Goal: Use online tool/utility: Utilize a website feature to perform a specific function

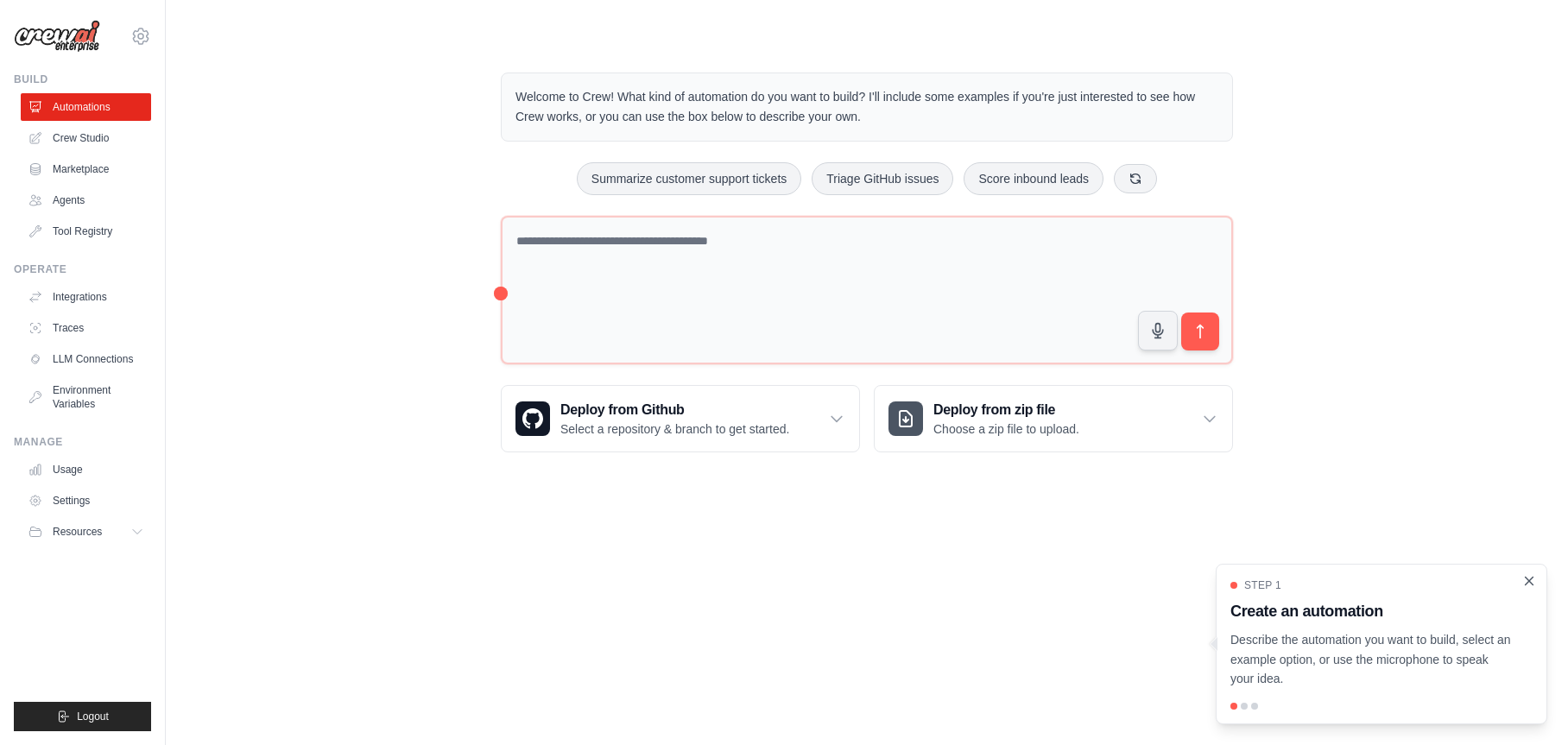
click at [1529, 582] on icon "Close walkthrough" at bounding box center [1529, 580] width 8 height 8
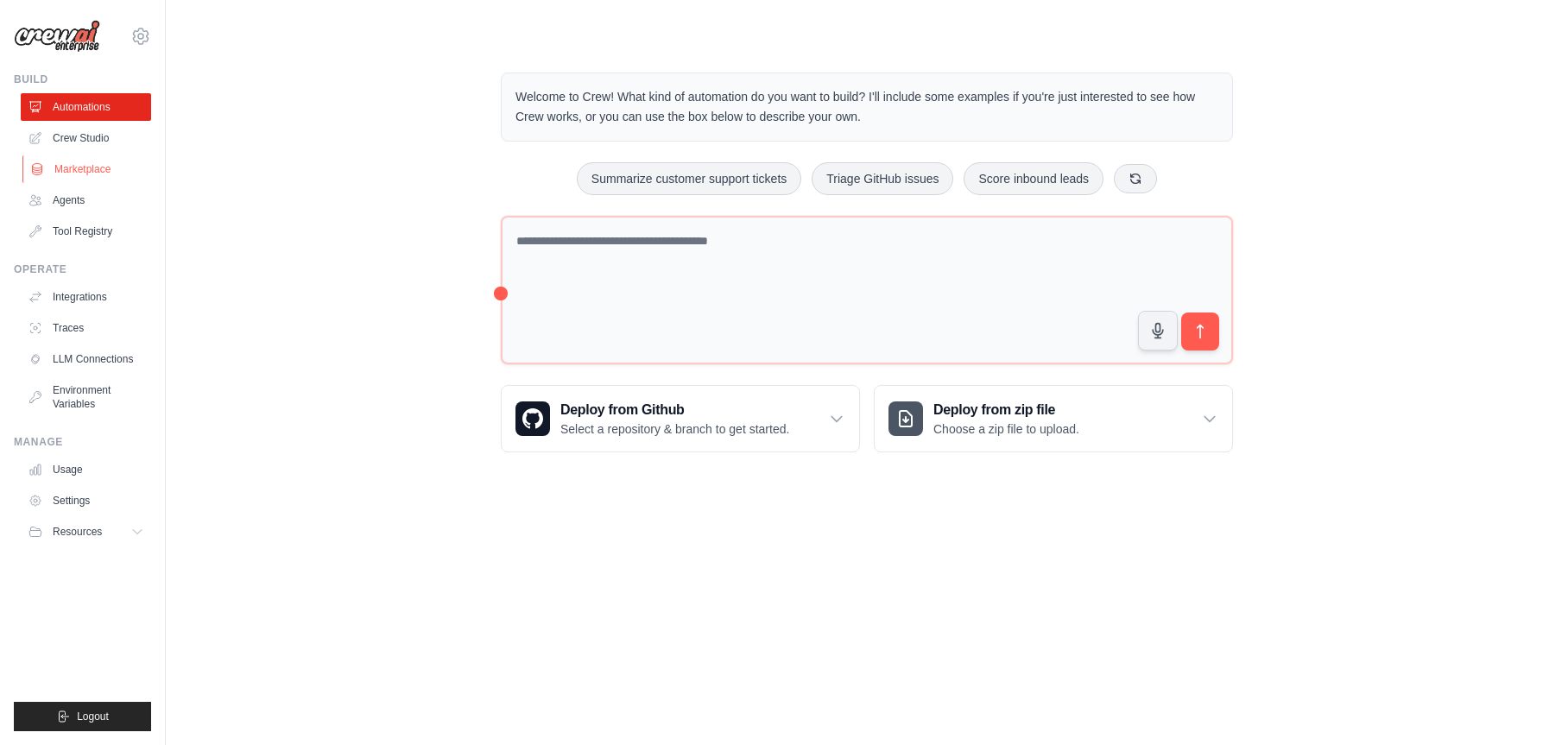
click at [89, 177] on link "Marketplace" at bounding box center [88, 169] width 130 height 28
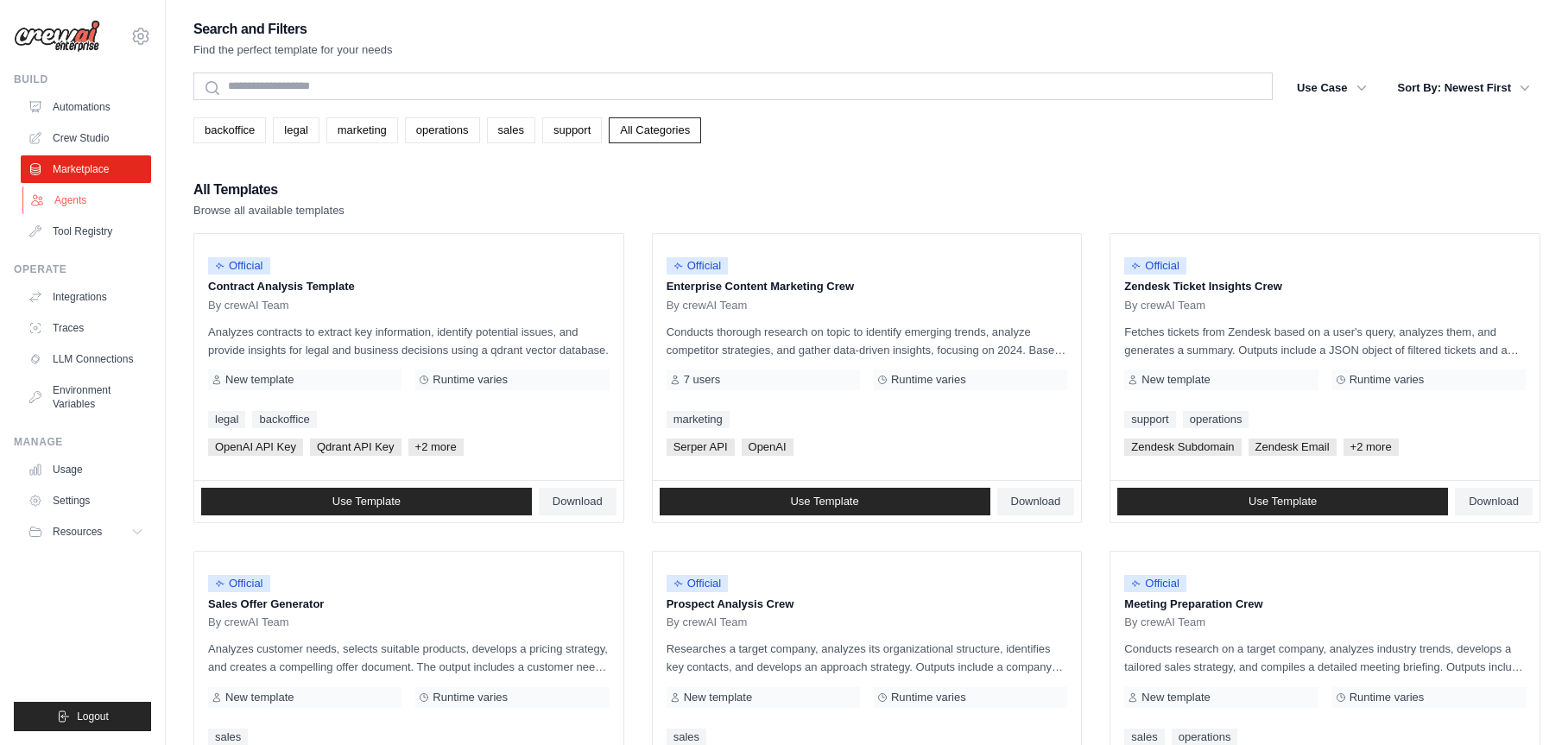
click at [81, 199] on link "Agents" at bounding box center [88, 200] width 130 height 28
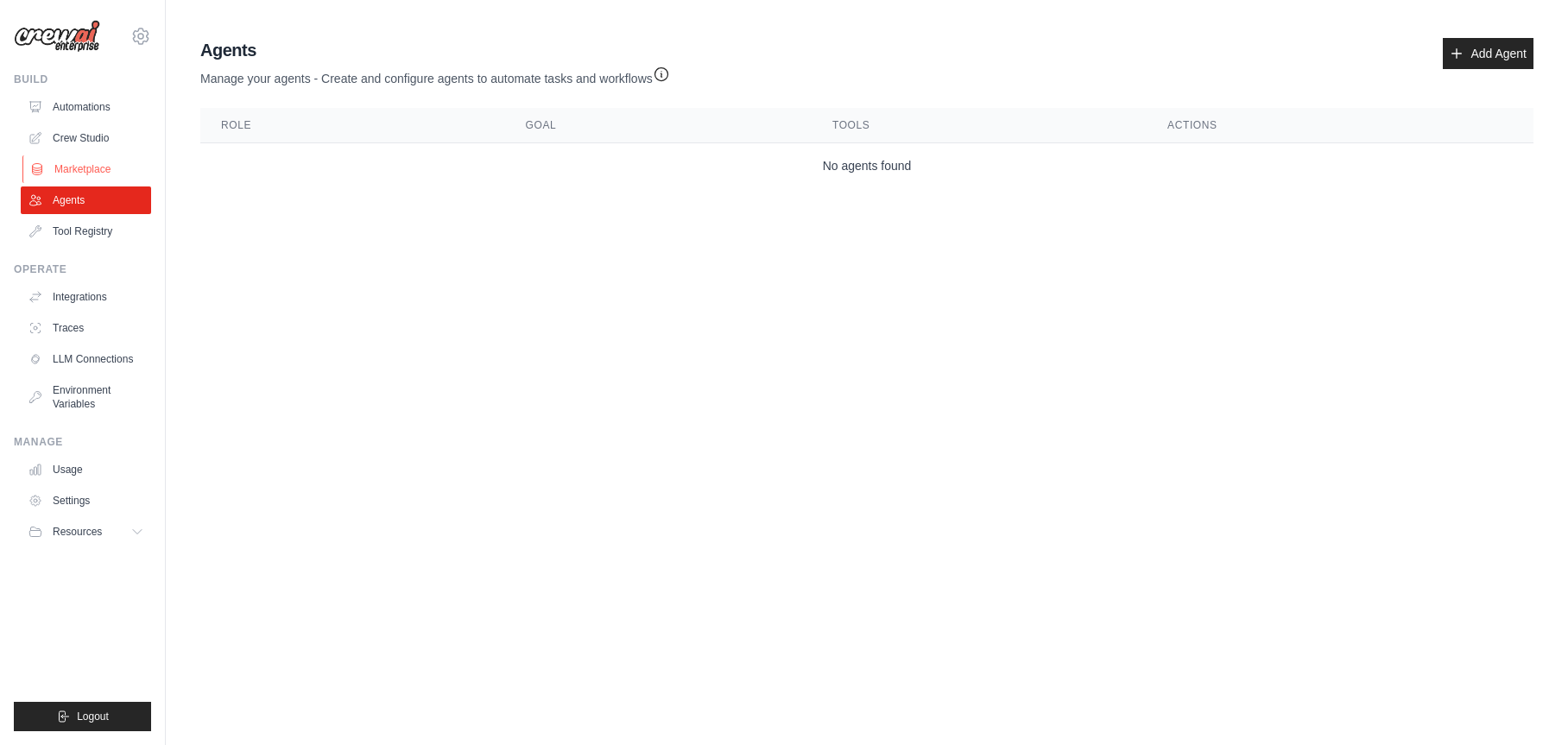
click at [93, 177] on link "Marketplace" at bounding box center [88, 169] width 130 height 28
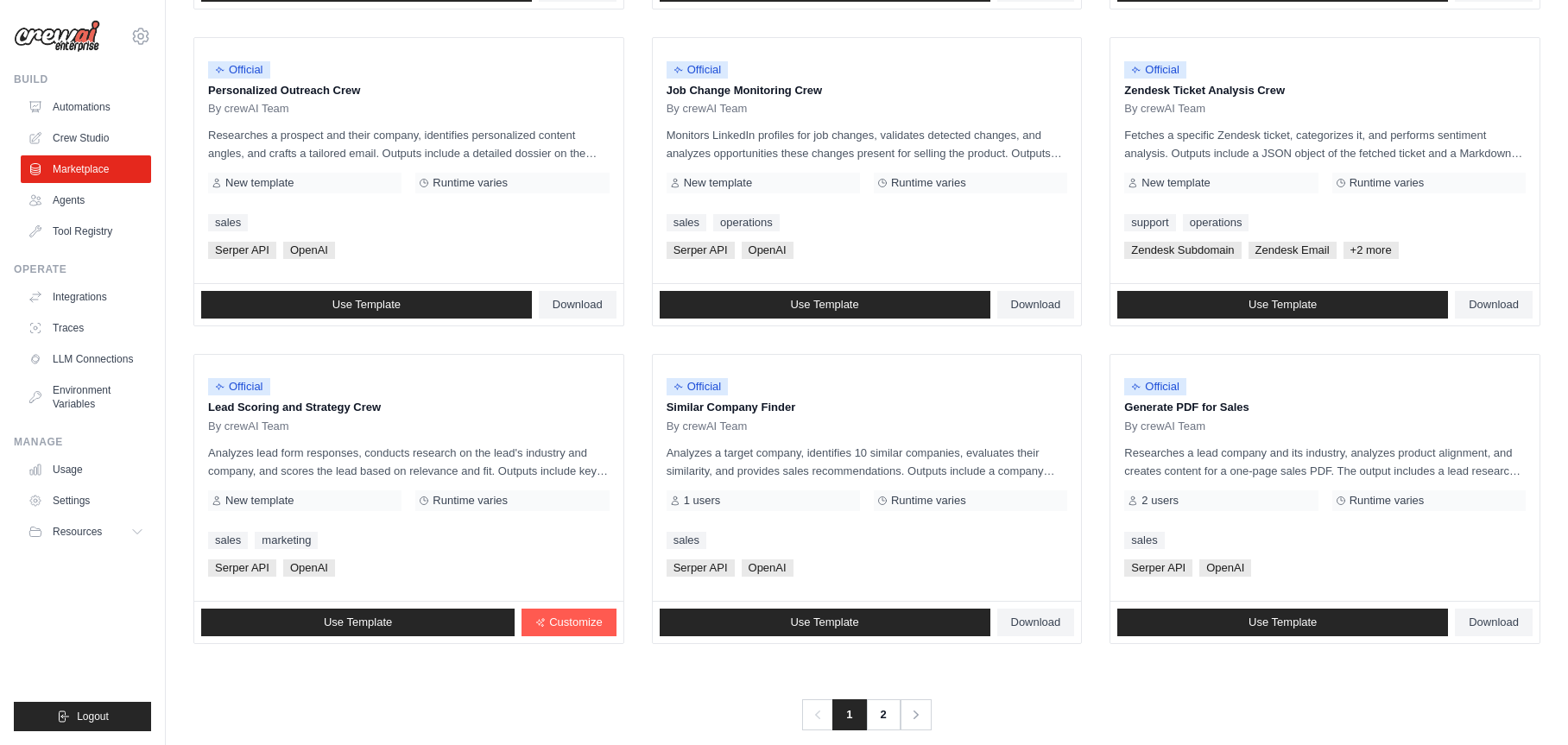
scroll to position [855, 0]
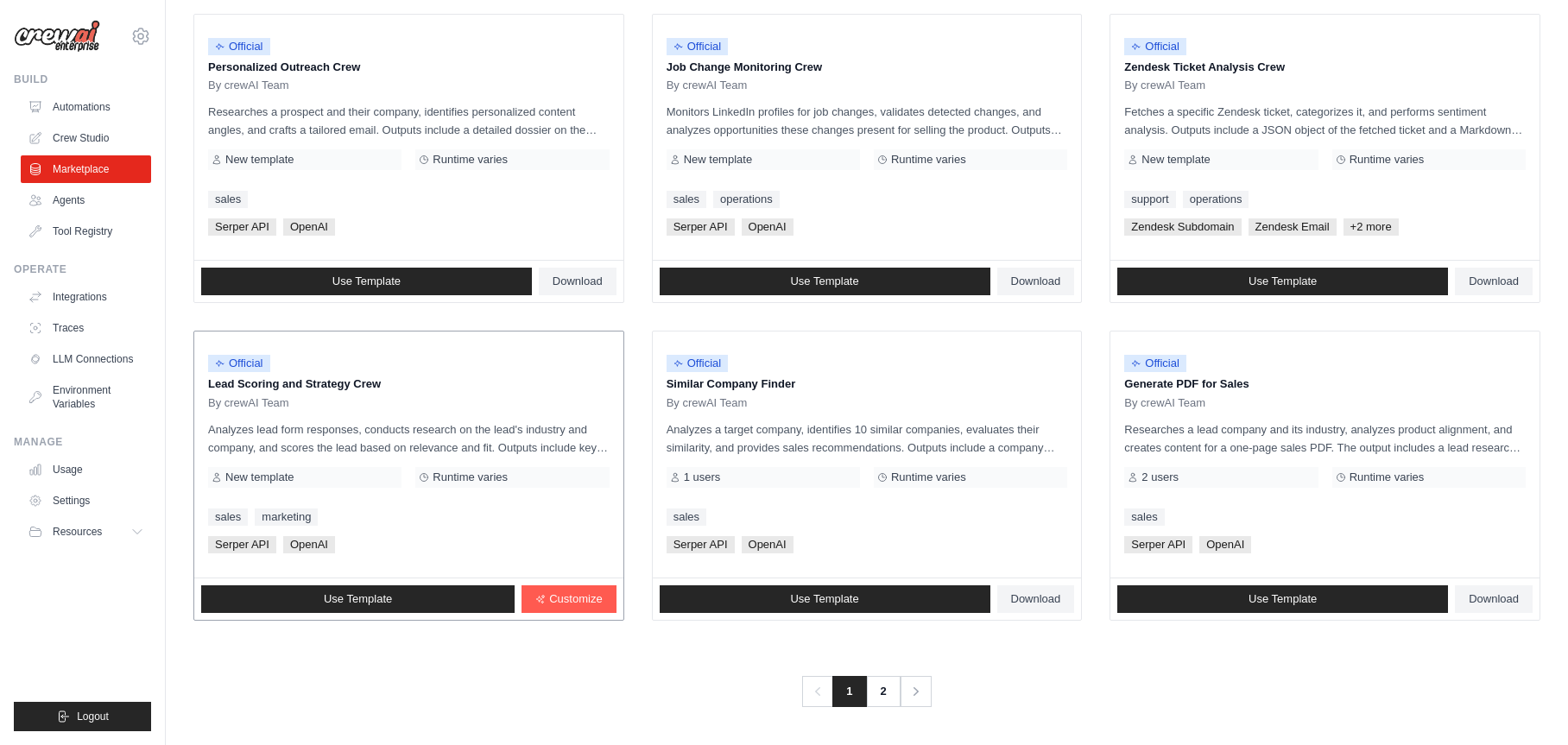
click at [237, 361] on span "Official" at bounding box center [239, 363] width 62 height 17
click at [883, 702] on link "2" at bounding box center [884, 692] width 34 height 31
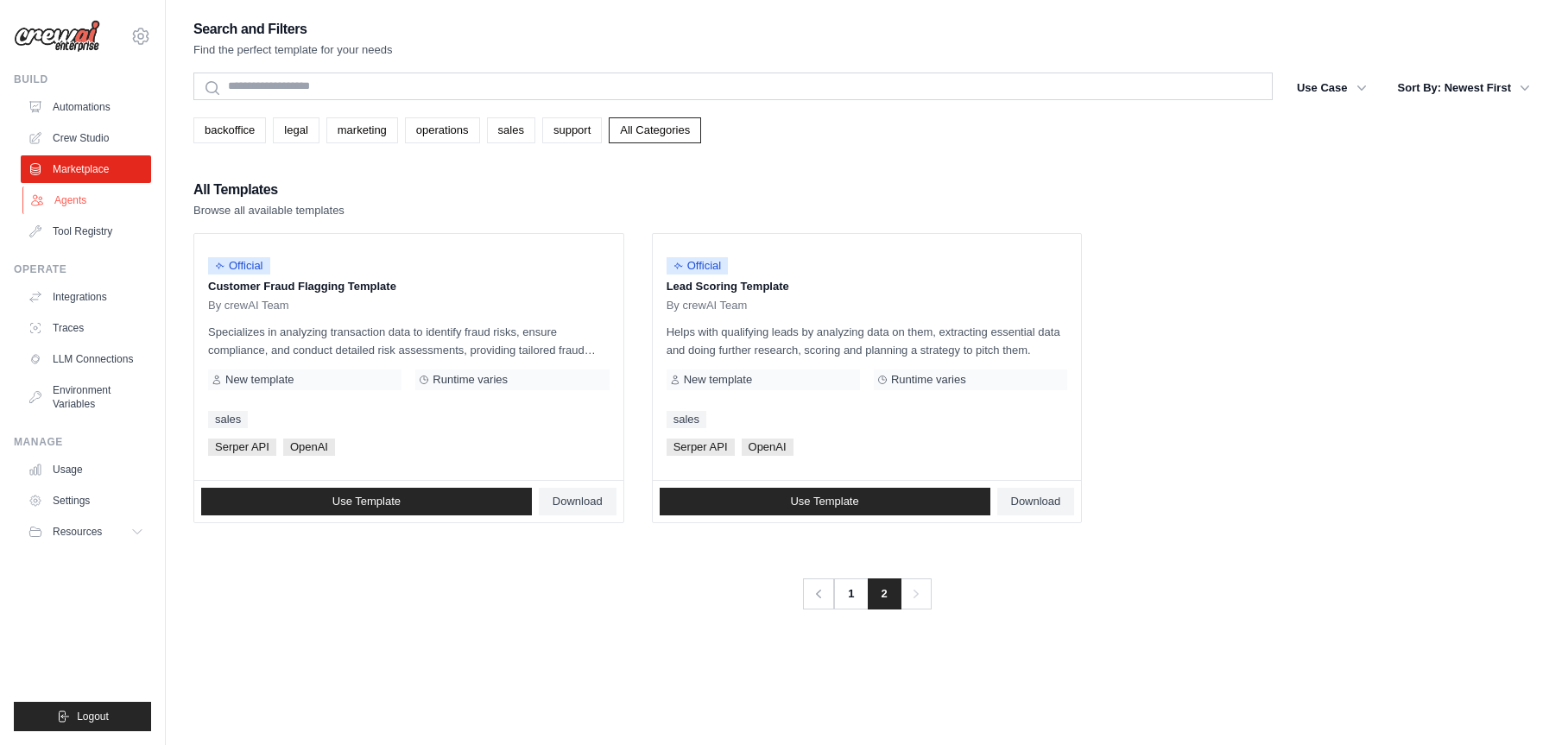
click at [44, 200] on link "Agents" at bounding box center [88, 200] width 130 height 28
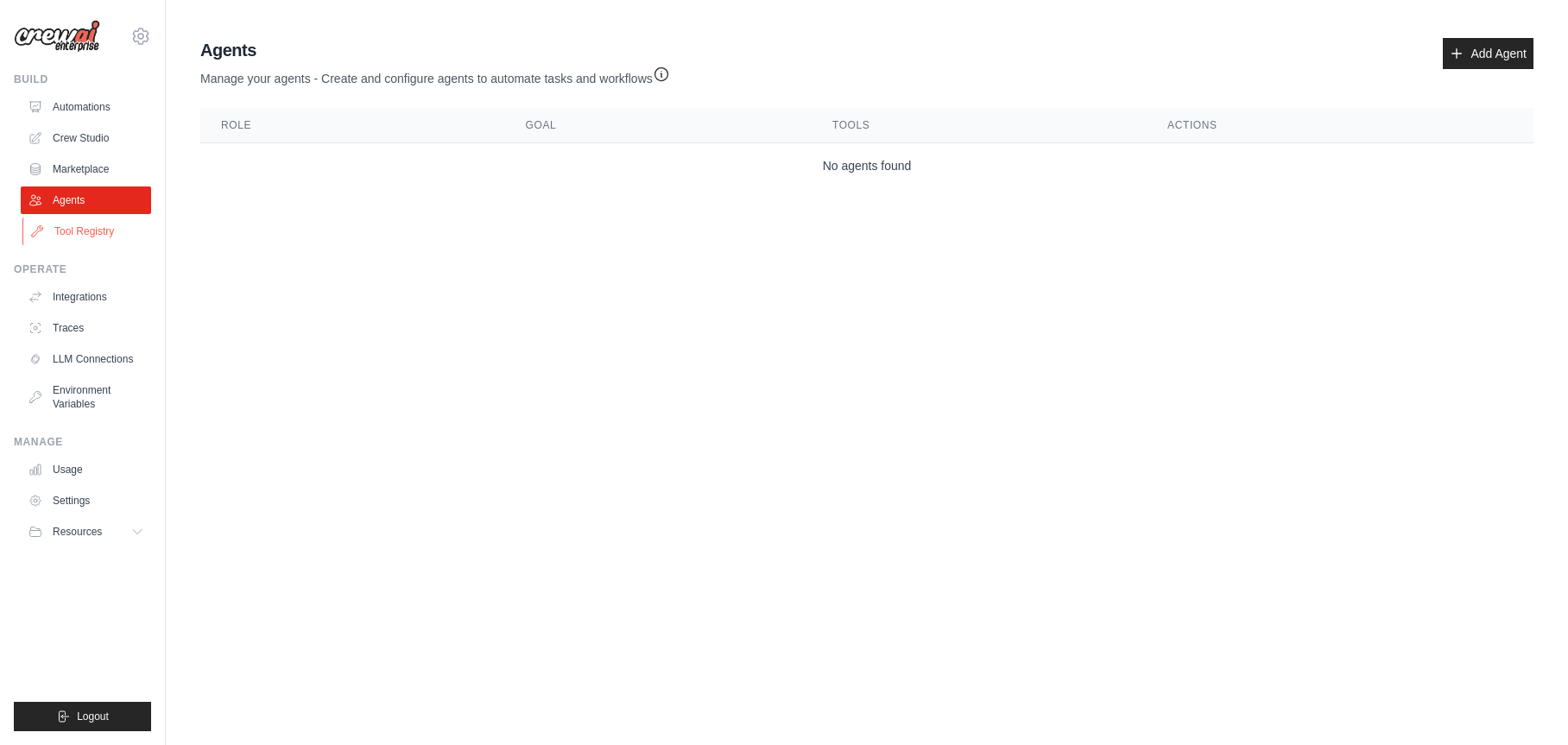
click at [89, 244] on link "Tool Registry" at bounding box center [88, 231] width 130 height 28
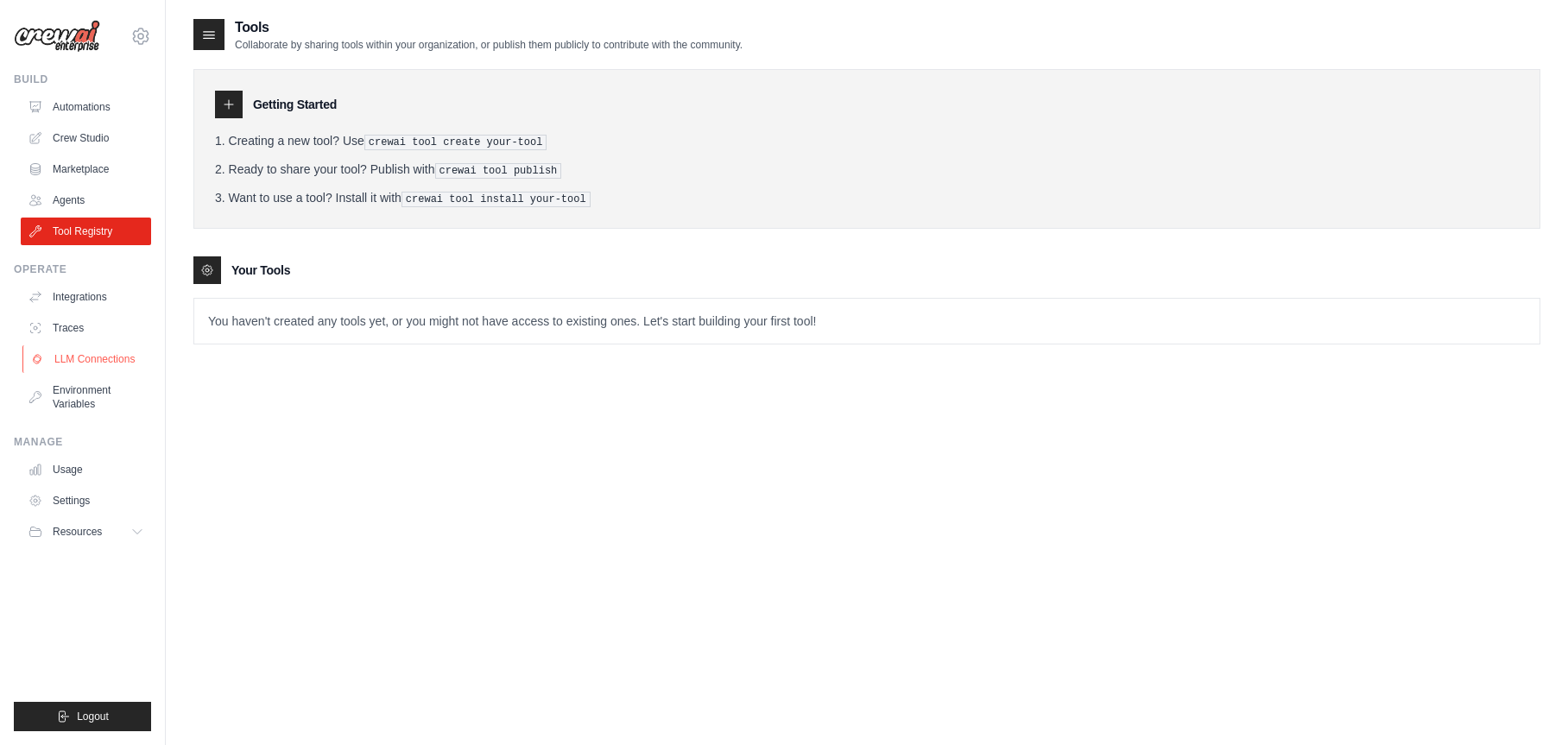
click at [93, 361] on link "LLM Connections" at bounding box center [88, 358] width 130 height 28
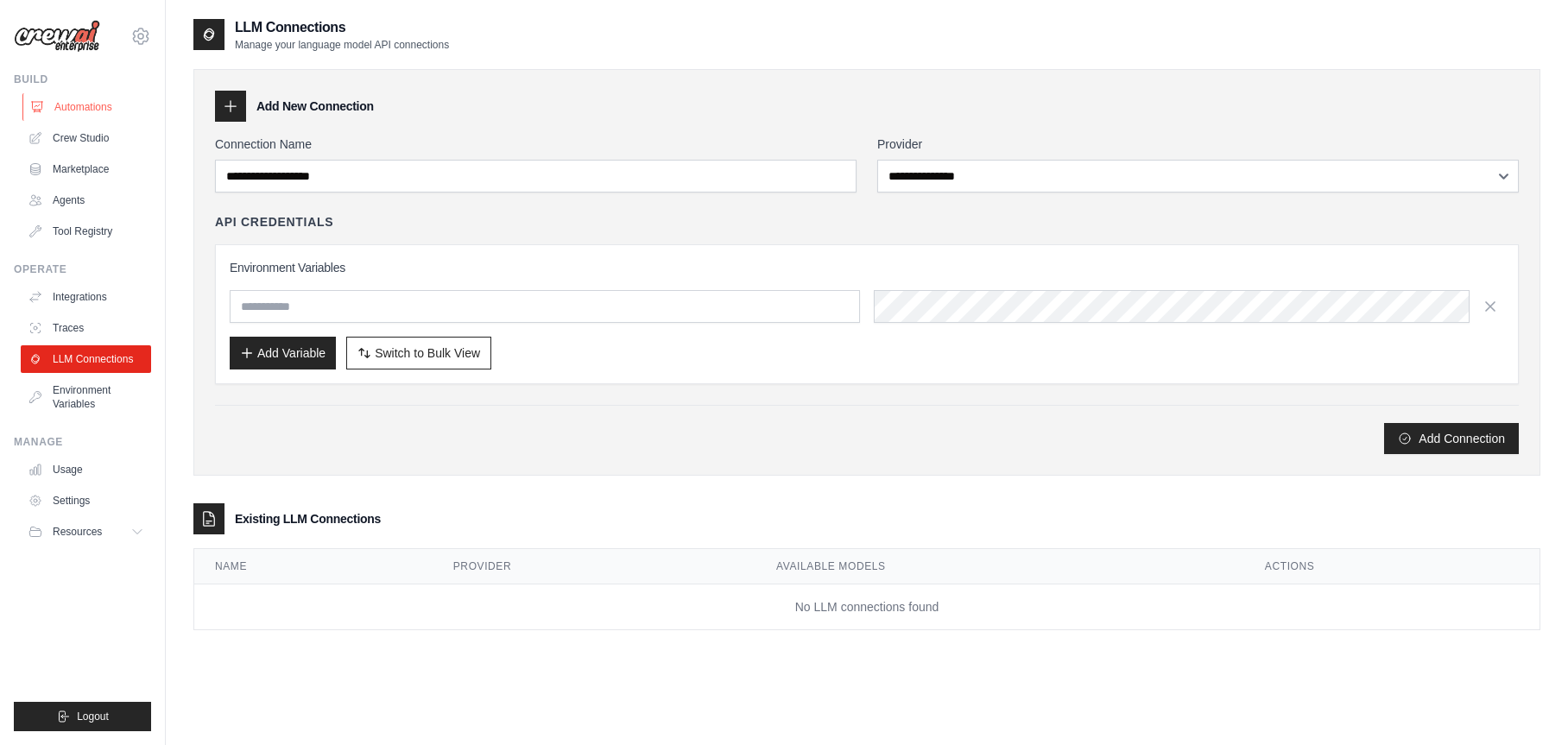
click at [85, 107] on link "Automations" at bounding box center [88, 107] width 130 height 28
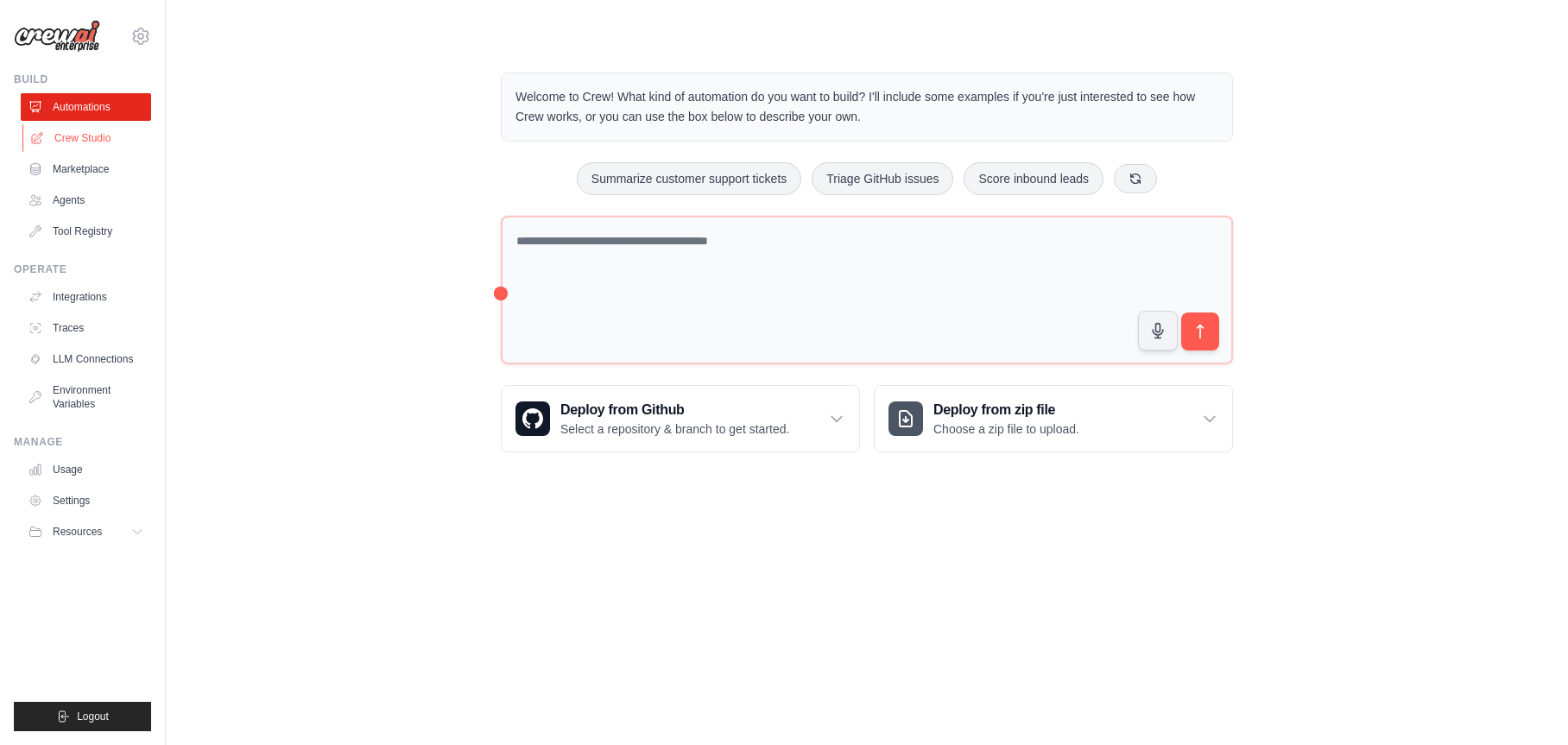
click at [77, 138] on link "Crew Studio" at bounding box center [88, 138] width 130 height 28
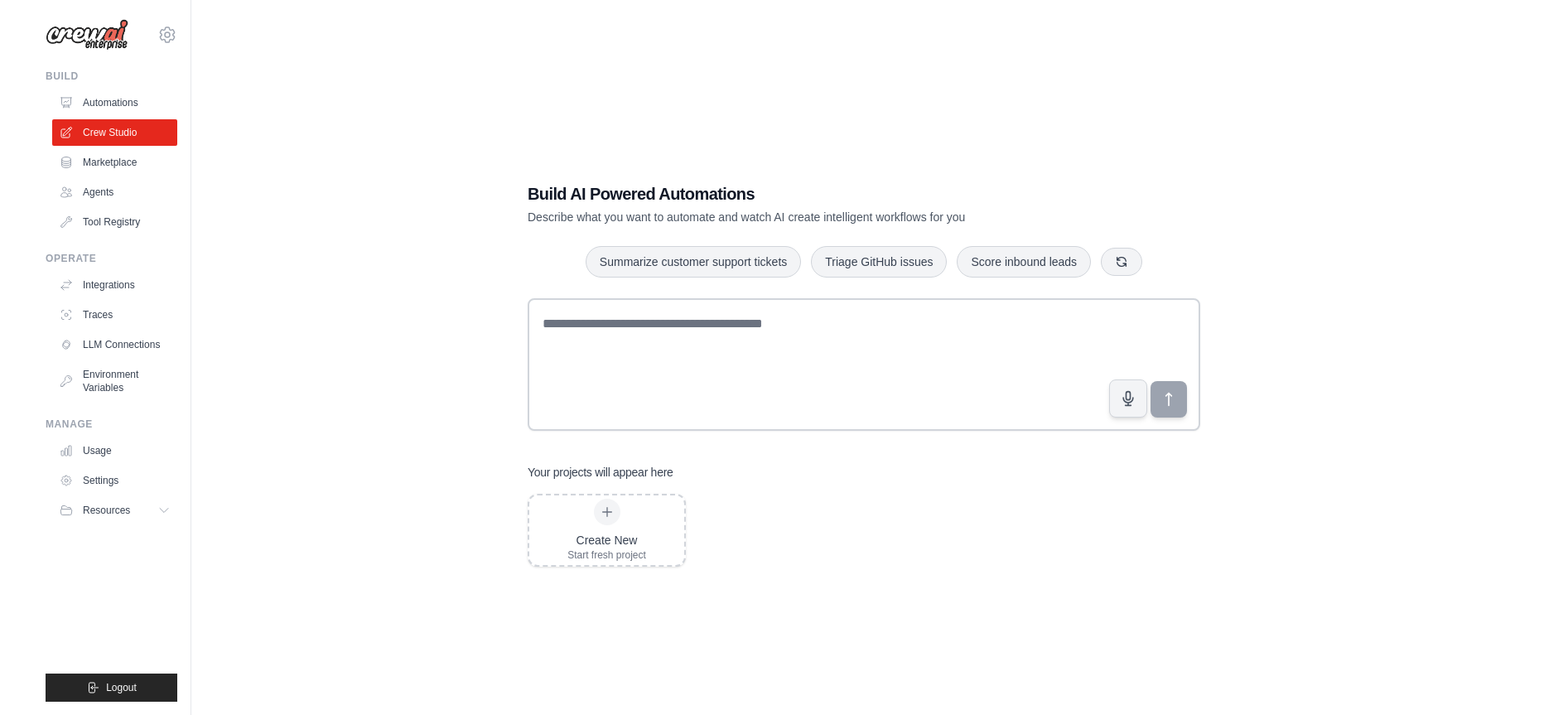
scroll to position [33, 0]
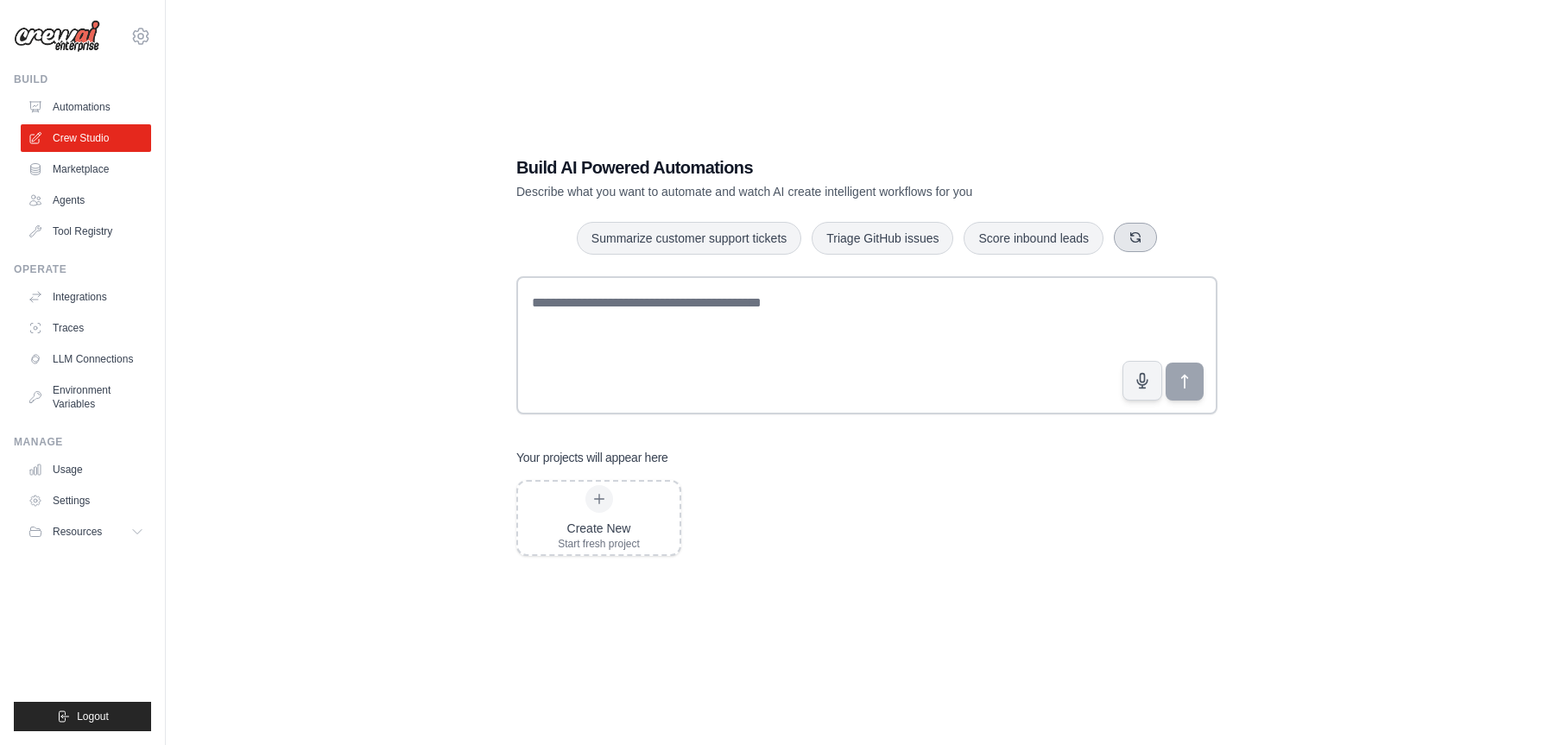
click at [1128, 235] on icon "button" at bounding box center [1134, 237] width 14 height 14
click at [1057, 244] on button "Automate social media posting" at bounding box center [1024, 237] width 195 height 33
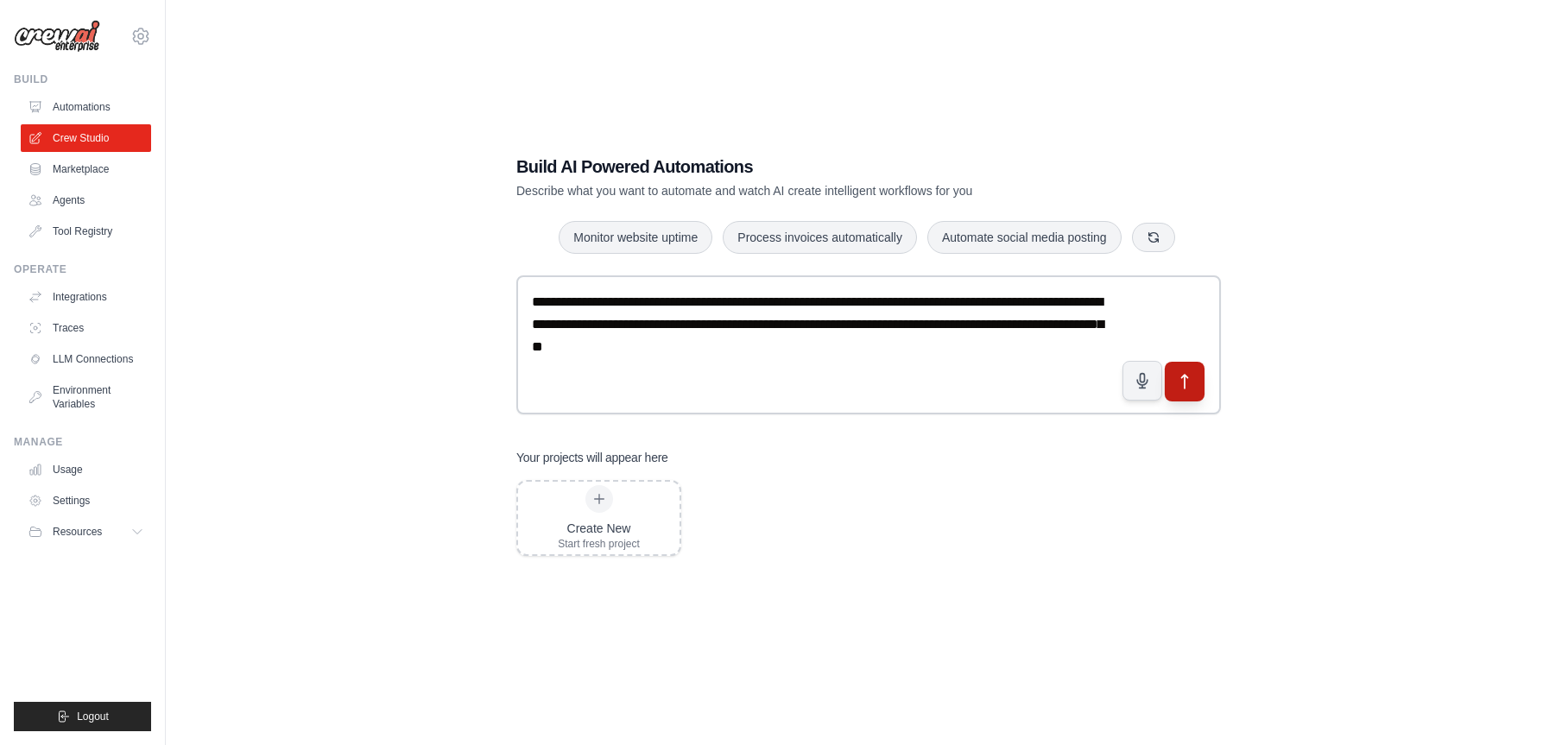
click at [1185, 380] on icon "submit" at bounding box center [1185, 381] width 18 height 18
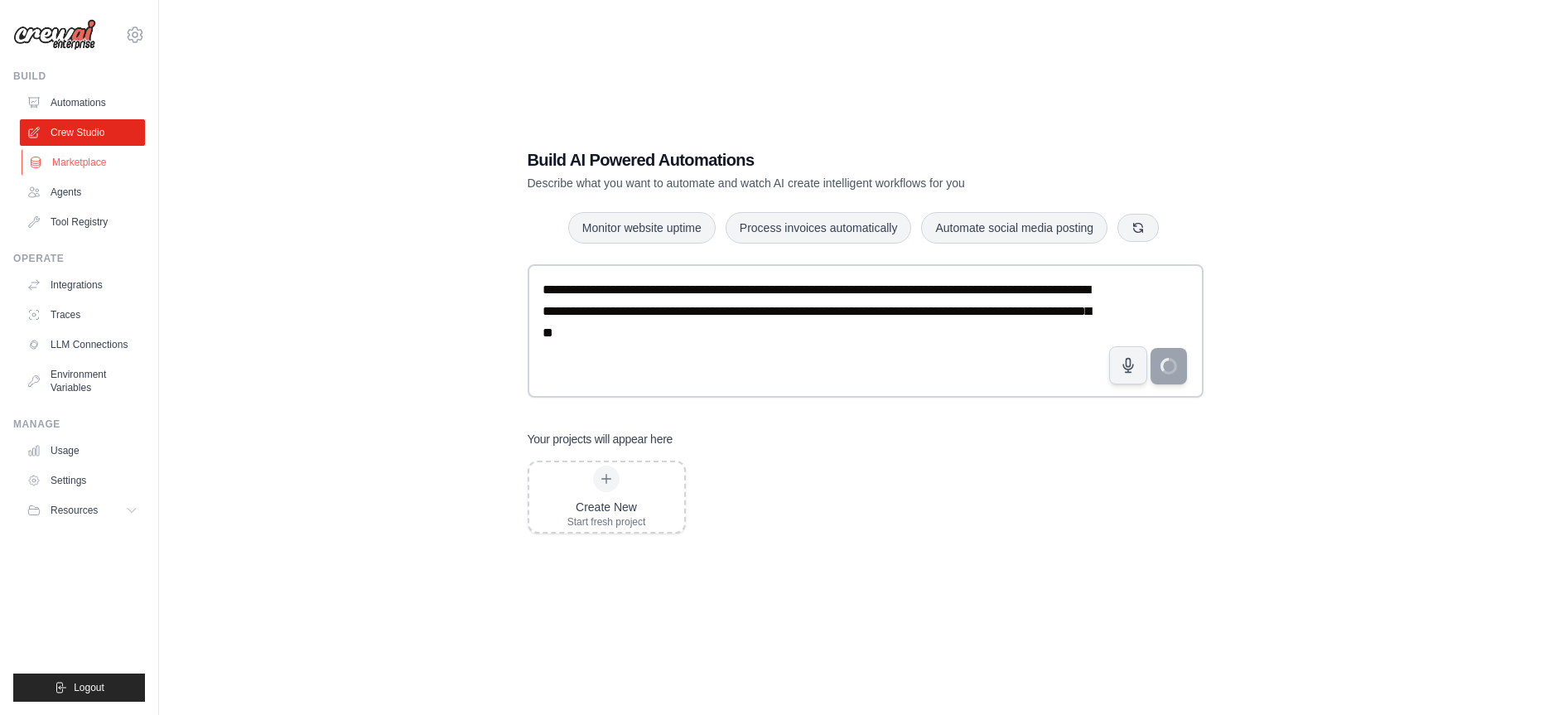
click at [61, 162] on link "Marketplace" at bounding box center [84, 162] width 125 height 27
click at [69, 195] on link "Agents" at bounding box center [84, 192] width 125 height 27
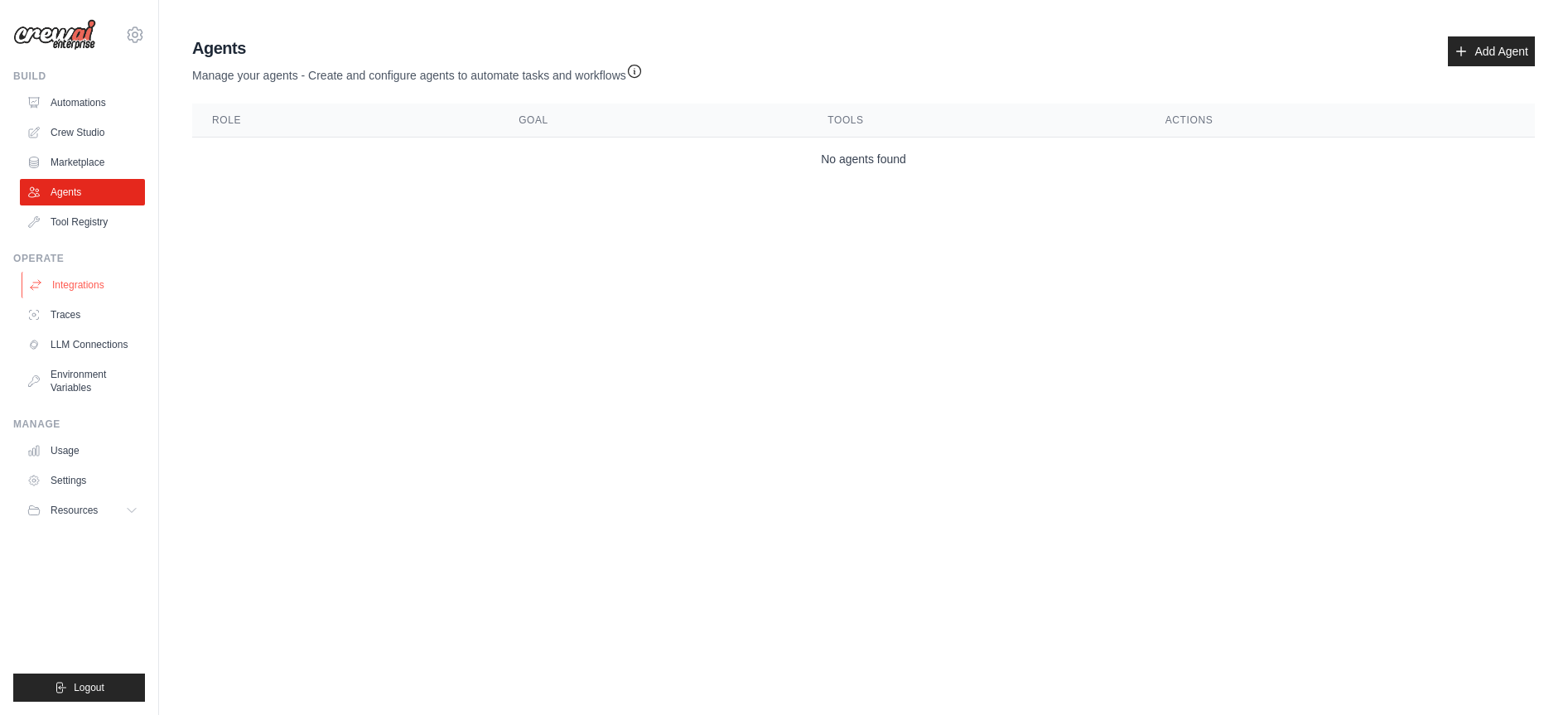
click at [94, 291] on link "Integrations" at bounding box center [84, 285] width 125 height 27
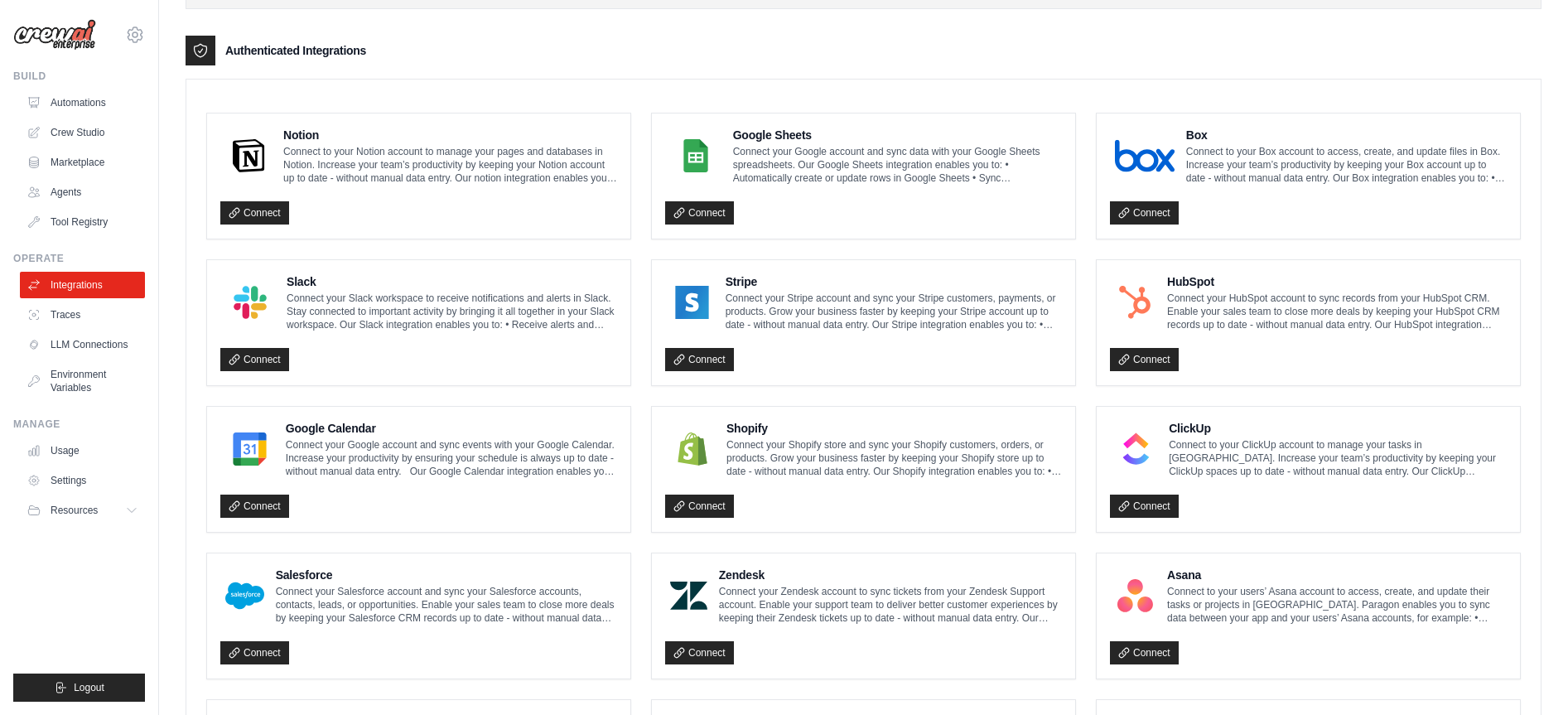
scroll to position [345, 0]
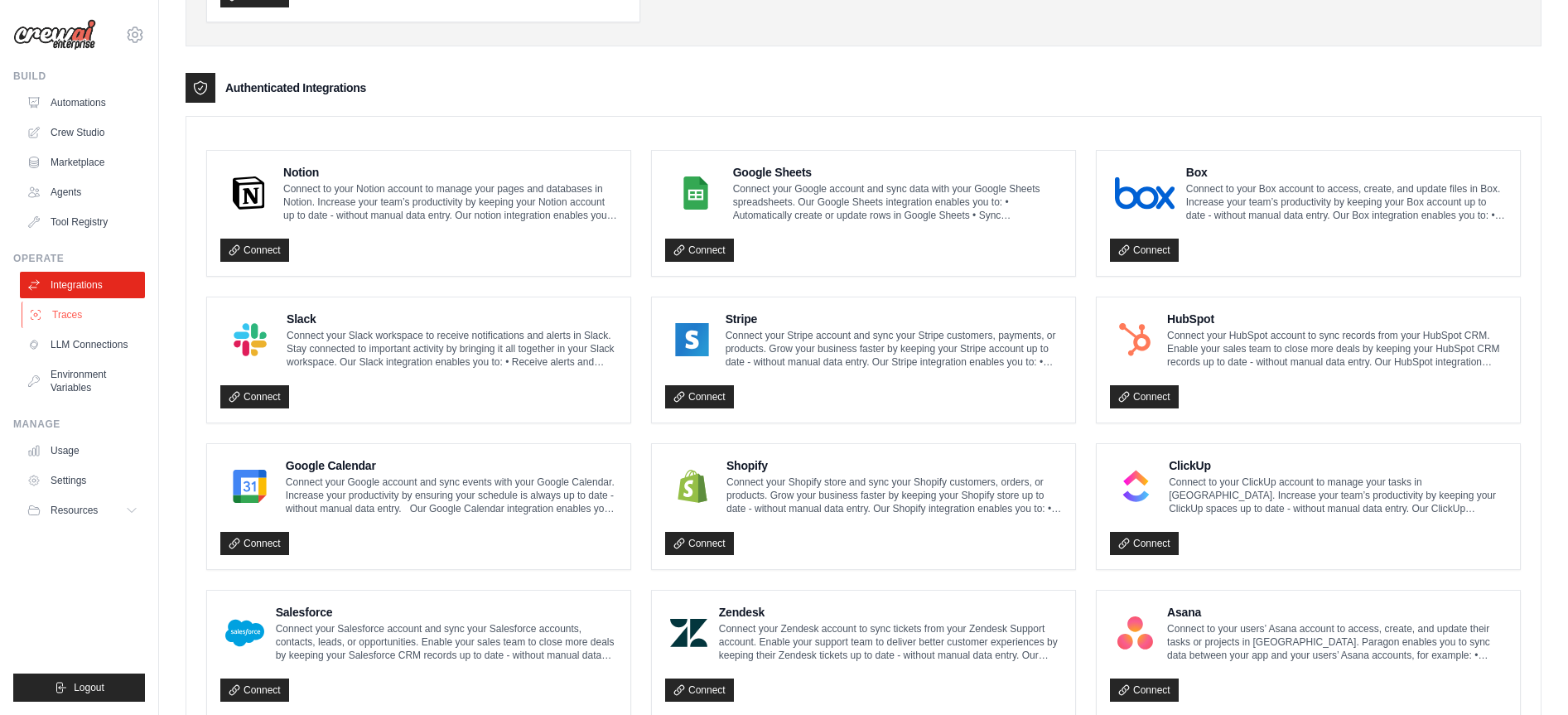
click at [74, 314] on link "Traces" at bounding box center [84, 314] width 125 height 27
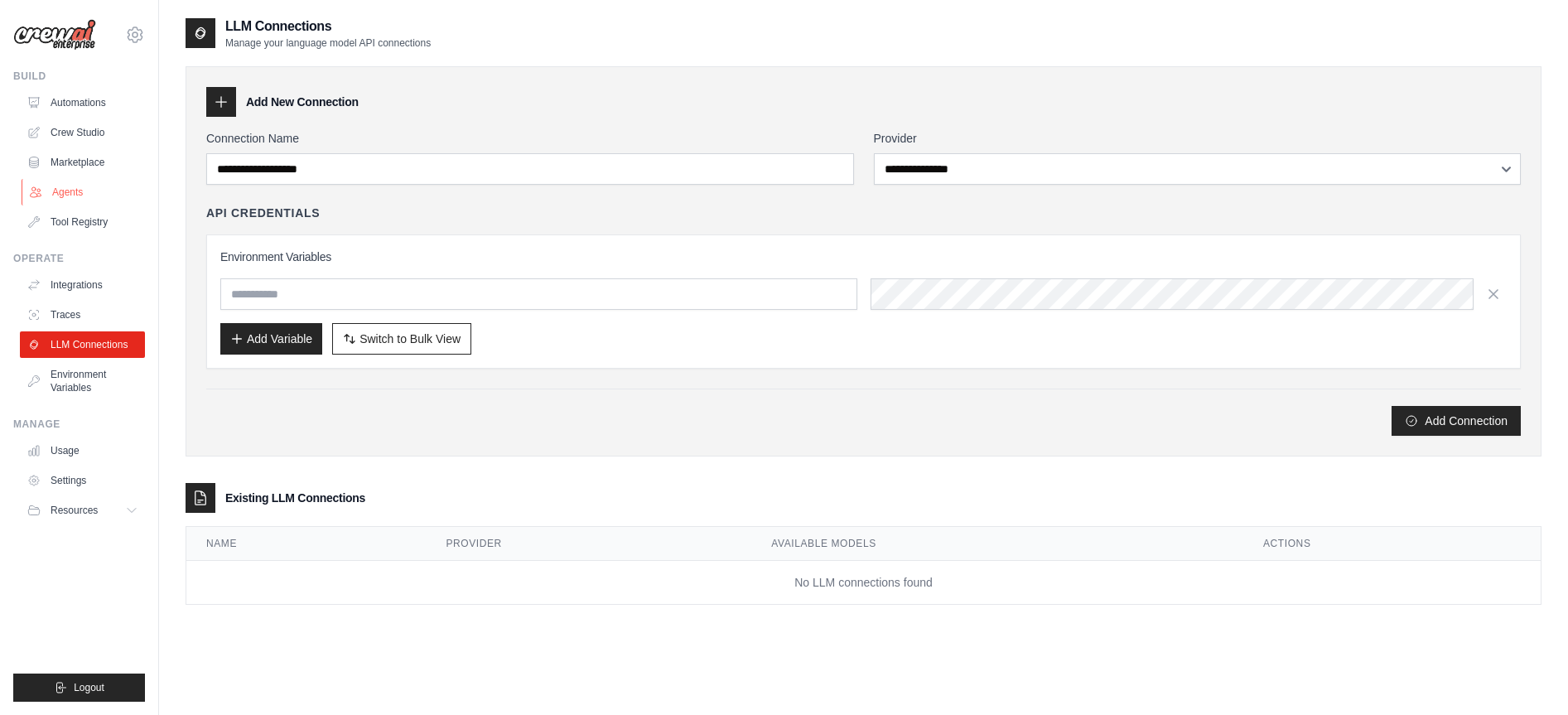
click at [72, 188] on link "Agents" at bounding box center [84, 192] width 125 height 27
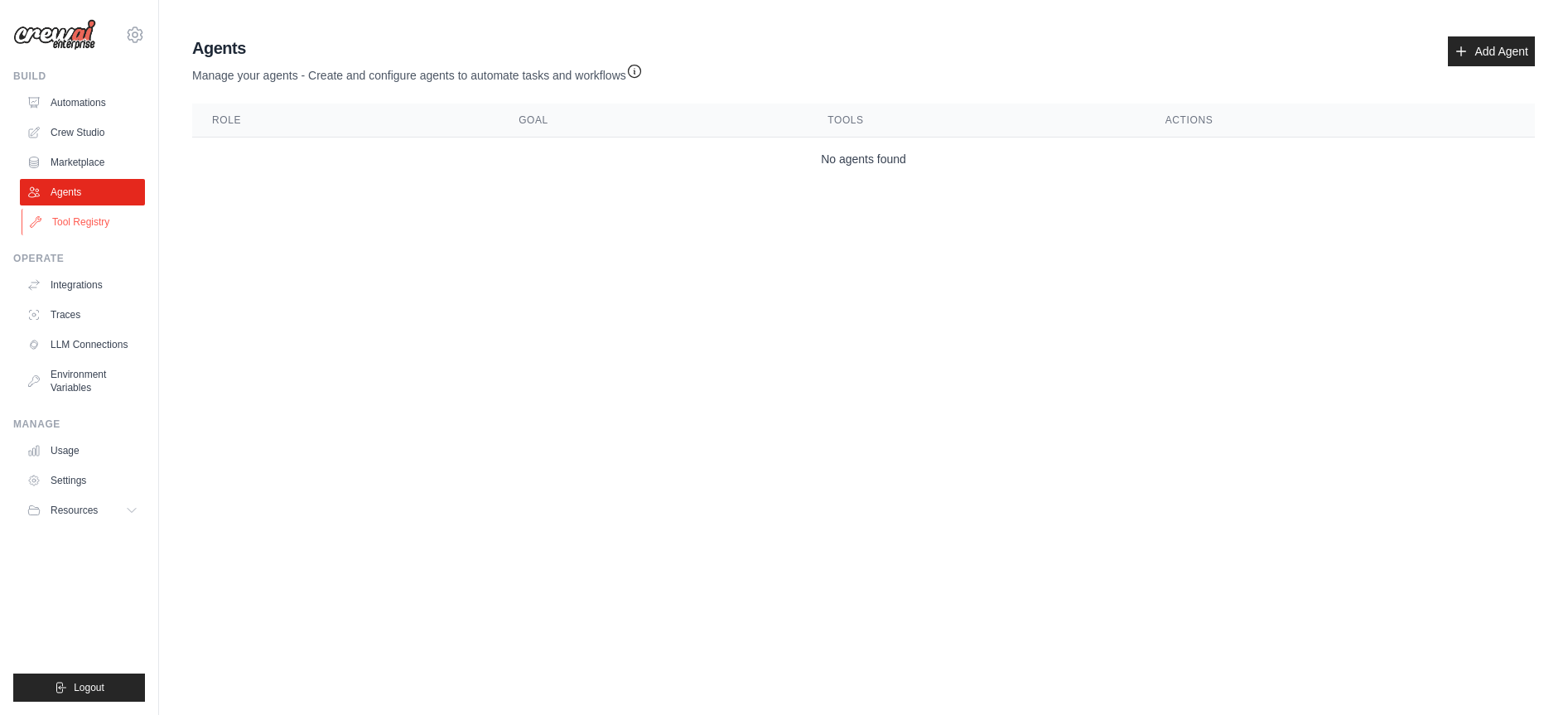
click at [74, 223] on link "Tool Registry" at bounding box center [84, 222] width 125 height 27
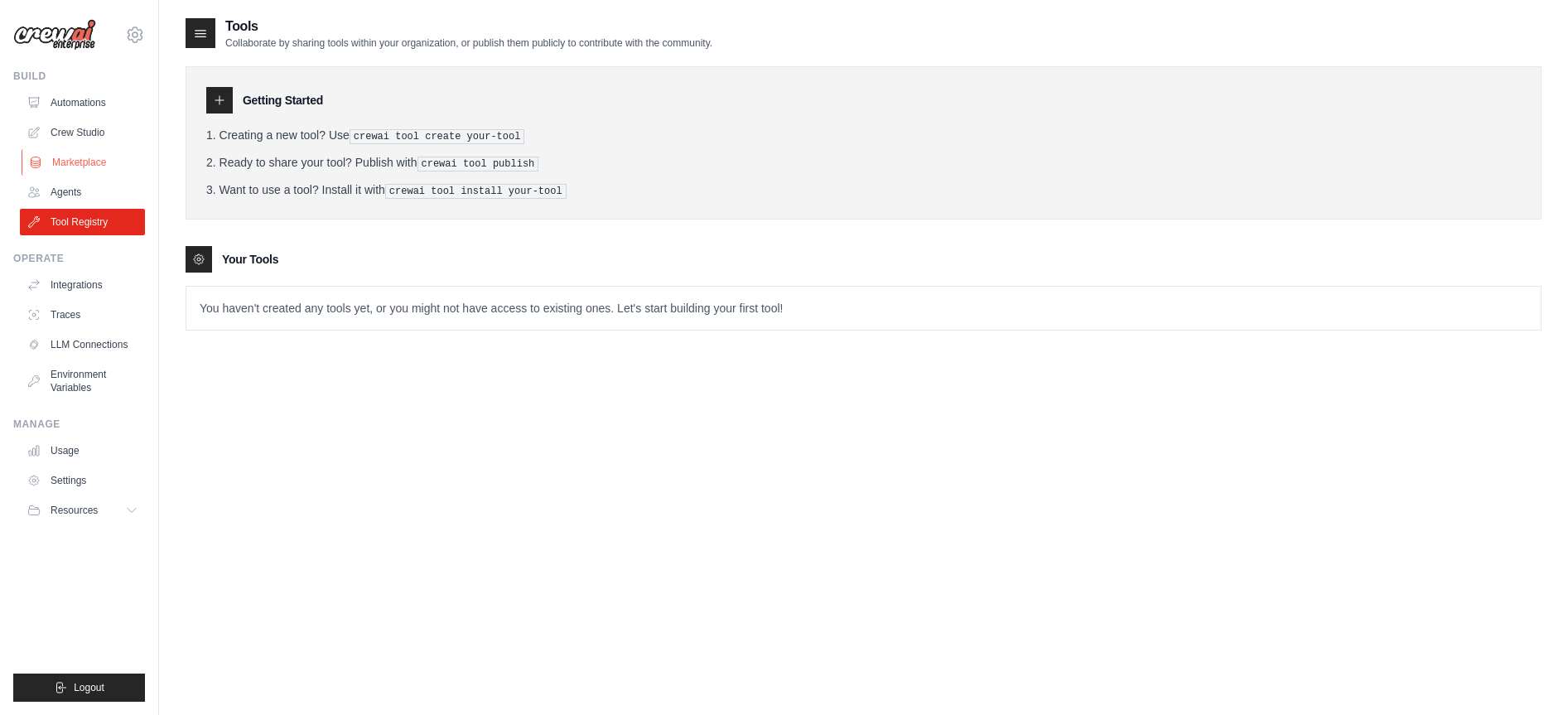
click at [71, 159] on link "Marketplace" at bounding box center [84, 162] width 125 height 27
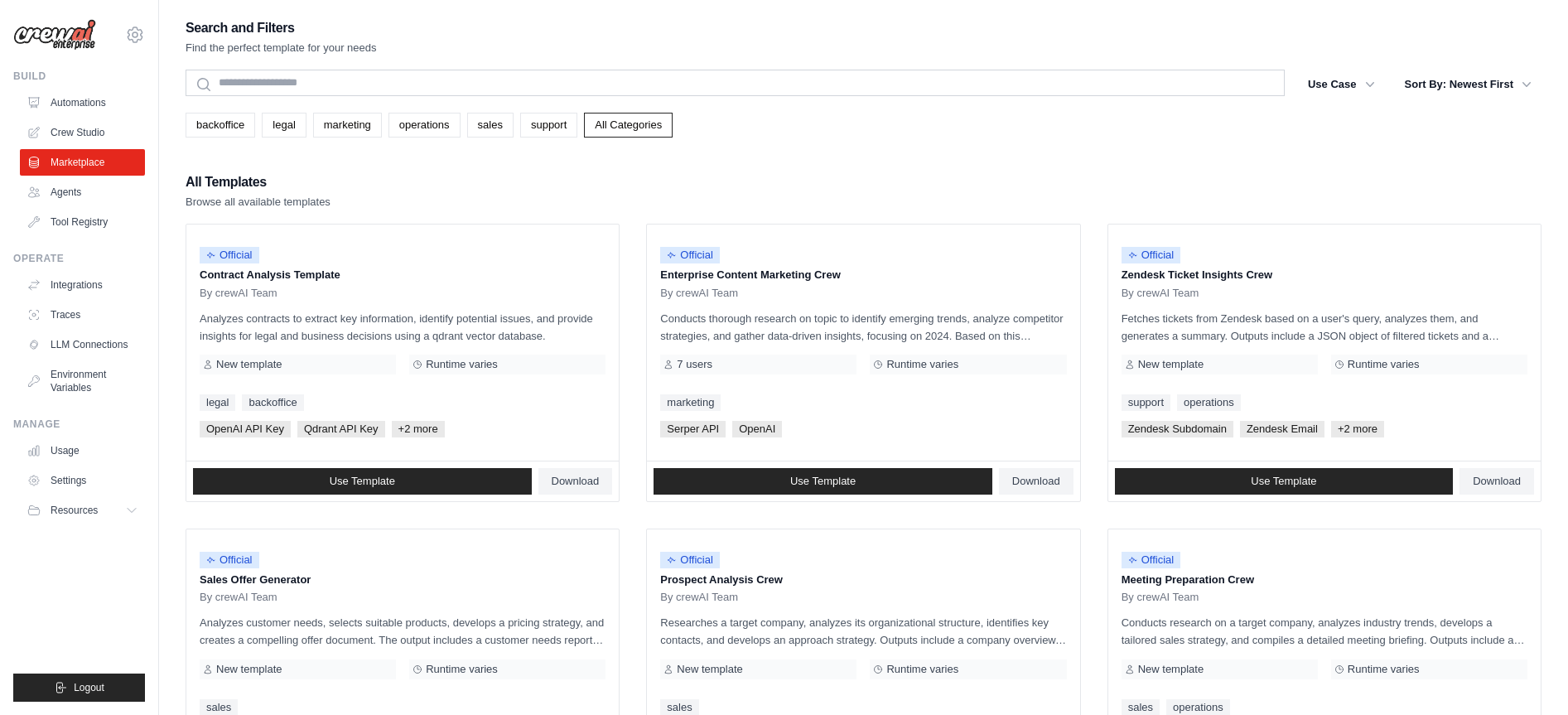
click at [88, 125] on link "Crew Studio" at bounding box center [83, 132] width 125 height 27
click at [231, 125] on link "backoffice" at bounding box center [221, 125] width 69 height 25
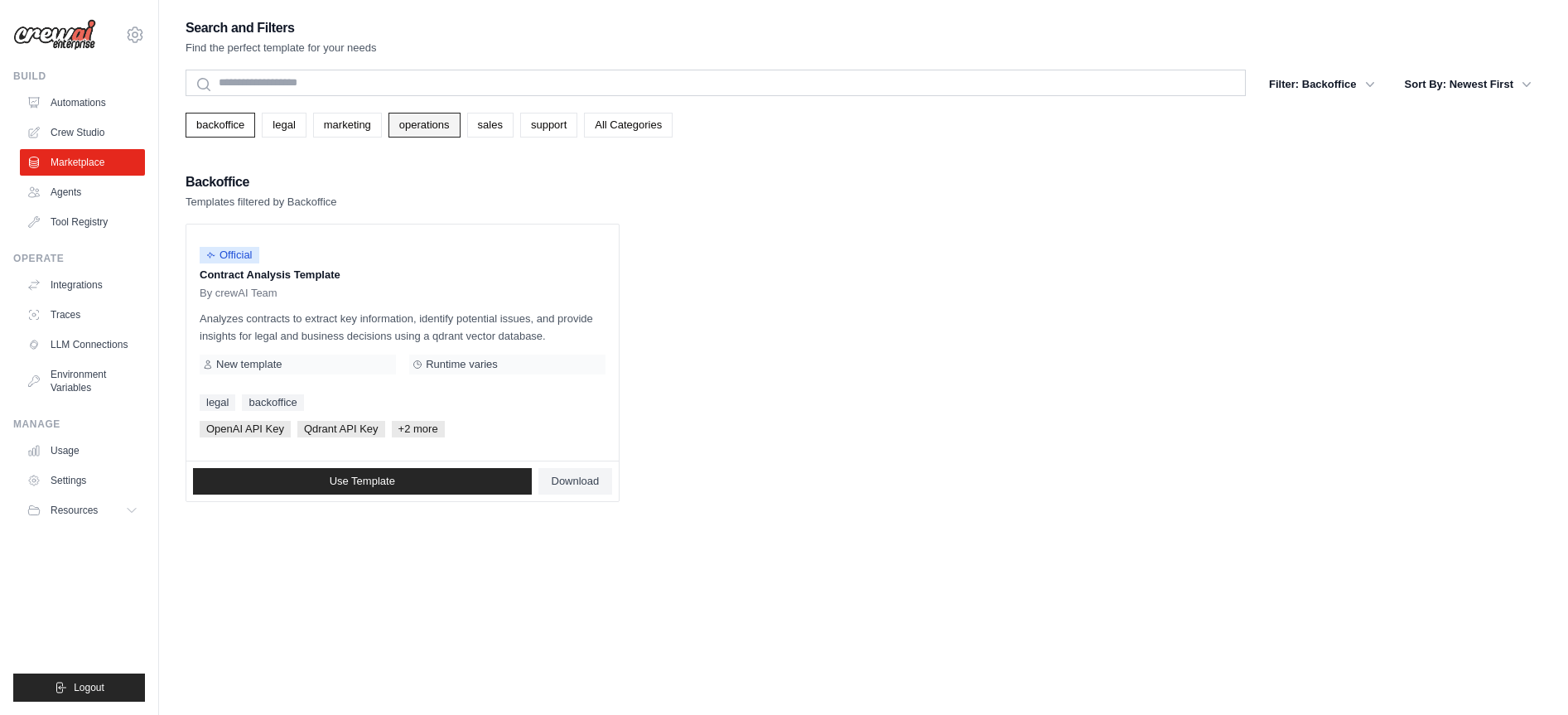
click at [422, 127] on link "operations" at bounding box center [424, 125] width 72 height 25
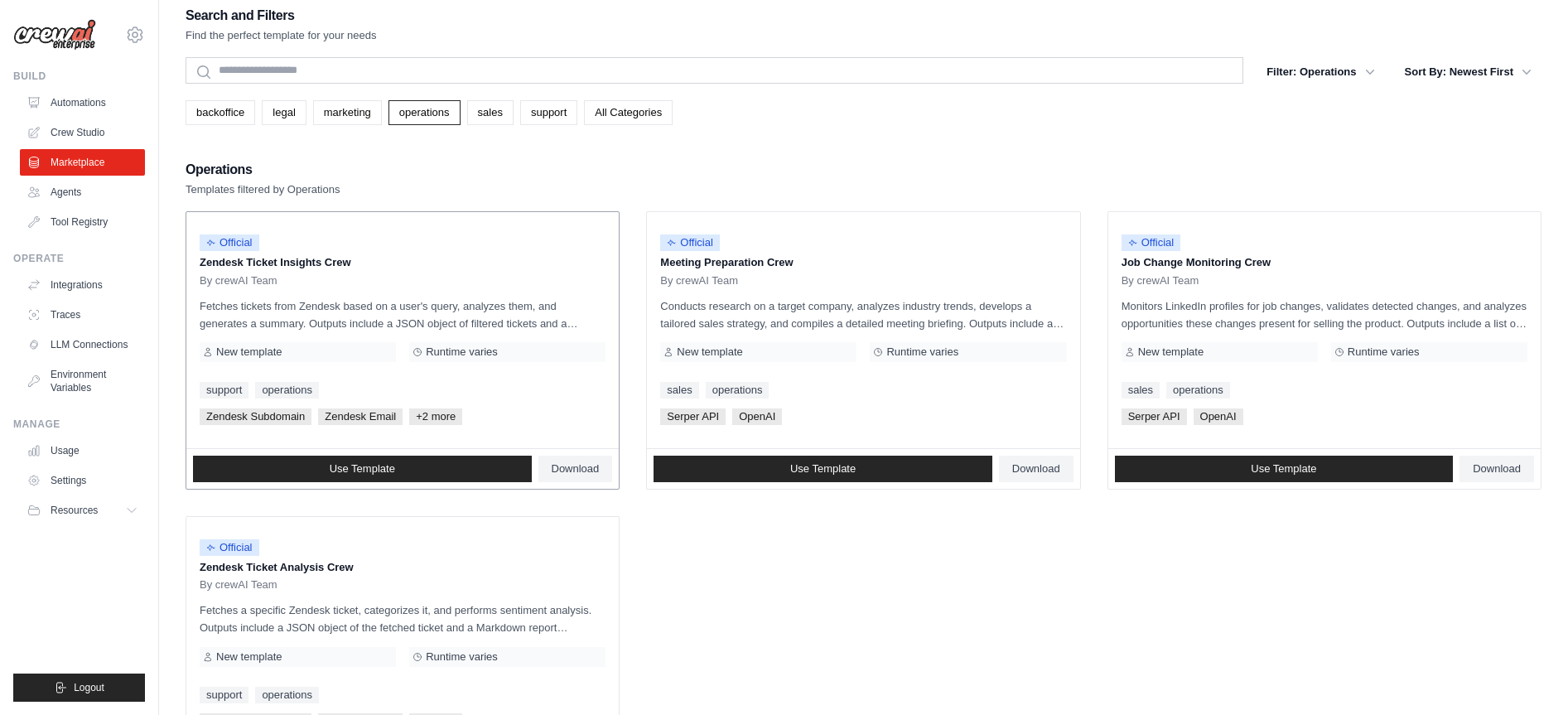
scroll to position [4, 0]
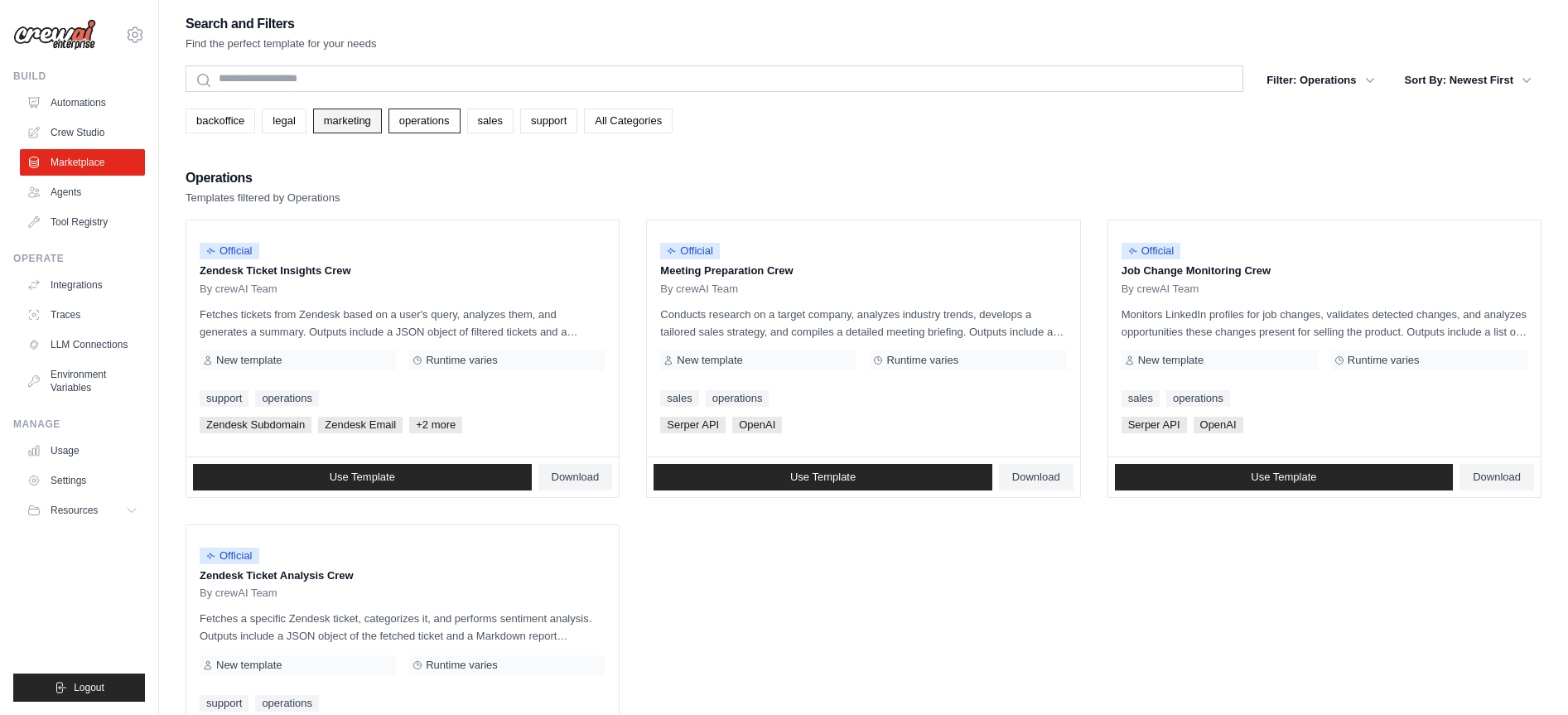
click at [343, 112] on link "marketing" at bounding box center [347, 121] width 69 height 25
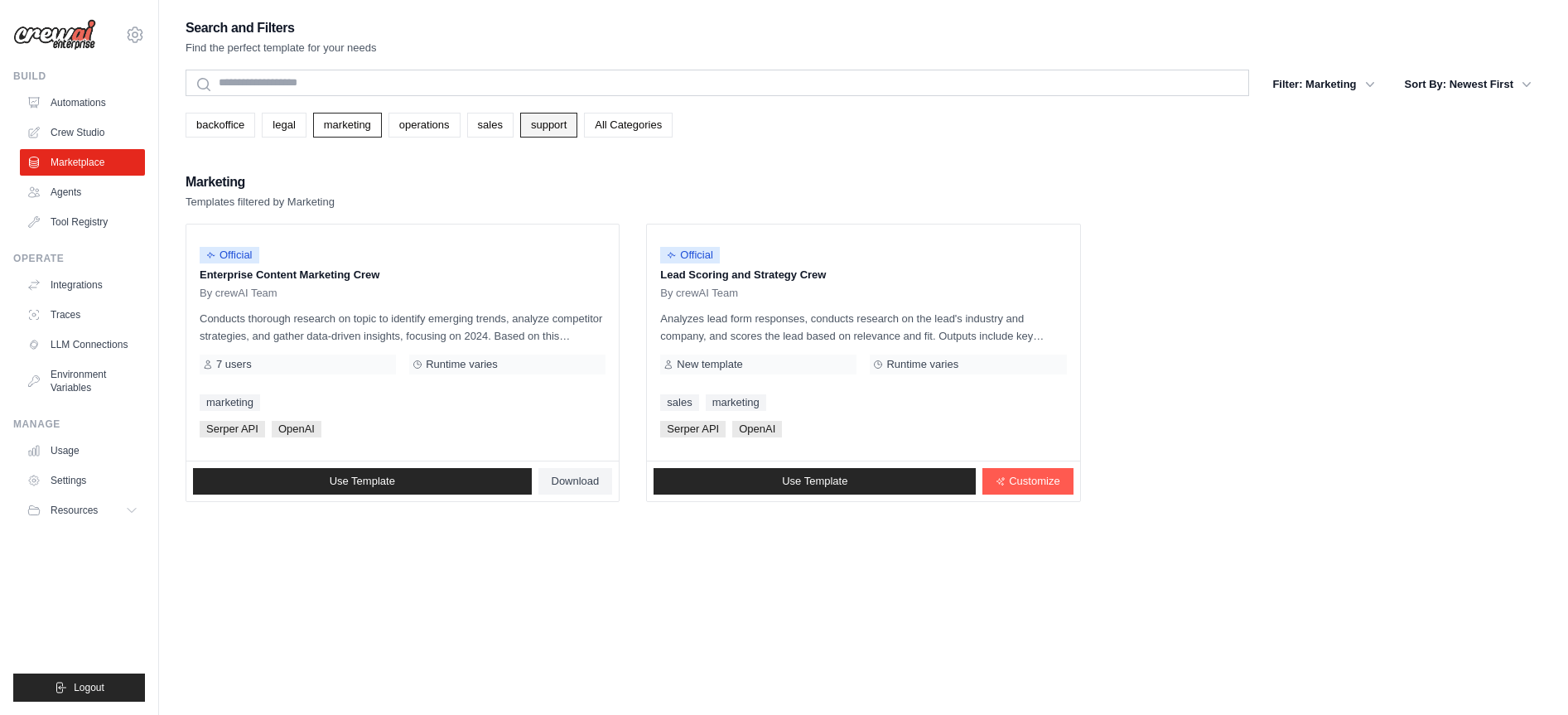
click at [556, 126] on link "support" at bounding box center [549, 125] width 57 height 25
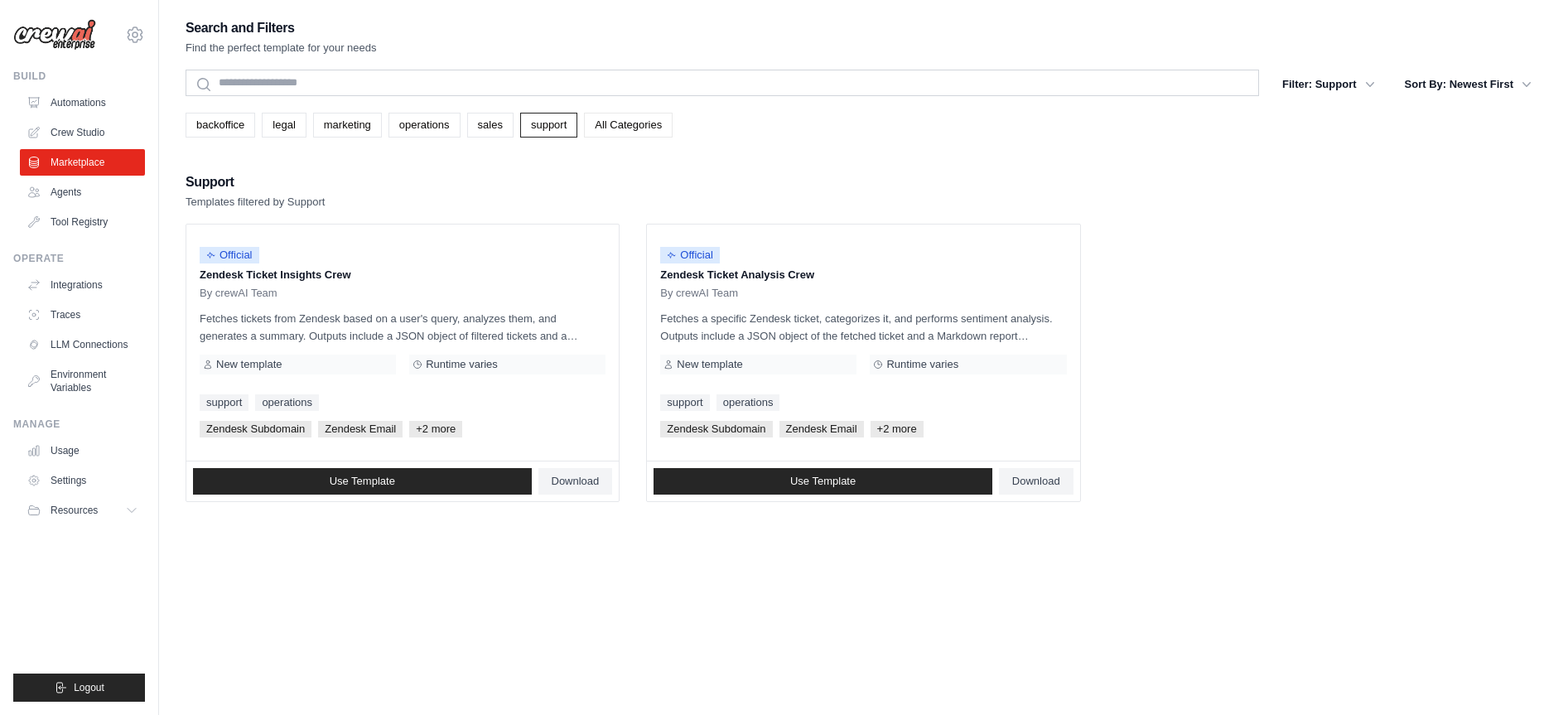
click at [612, 122] on link "All Categories" at bounding box center [628, 125] width 89 height 25
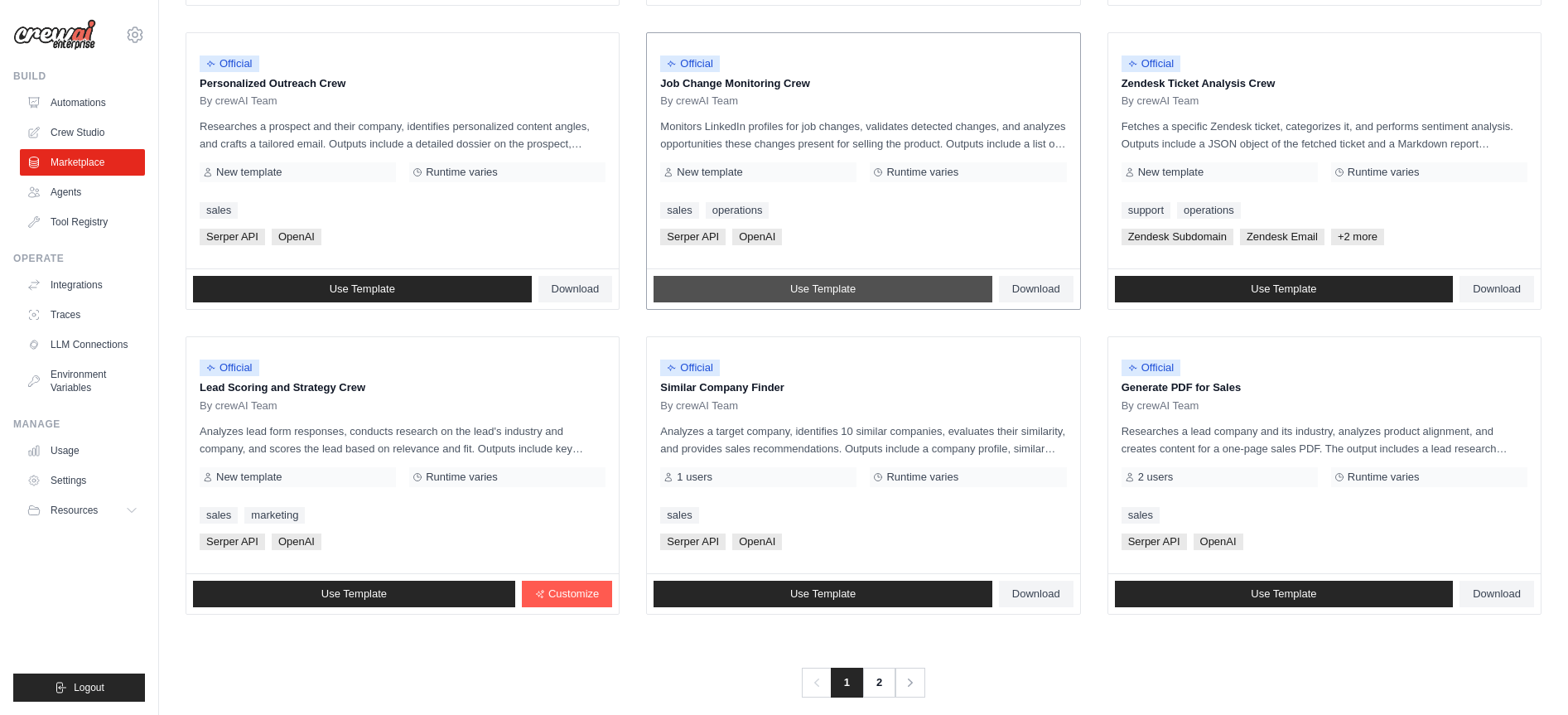
scroll to position [798, 0]
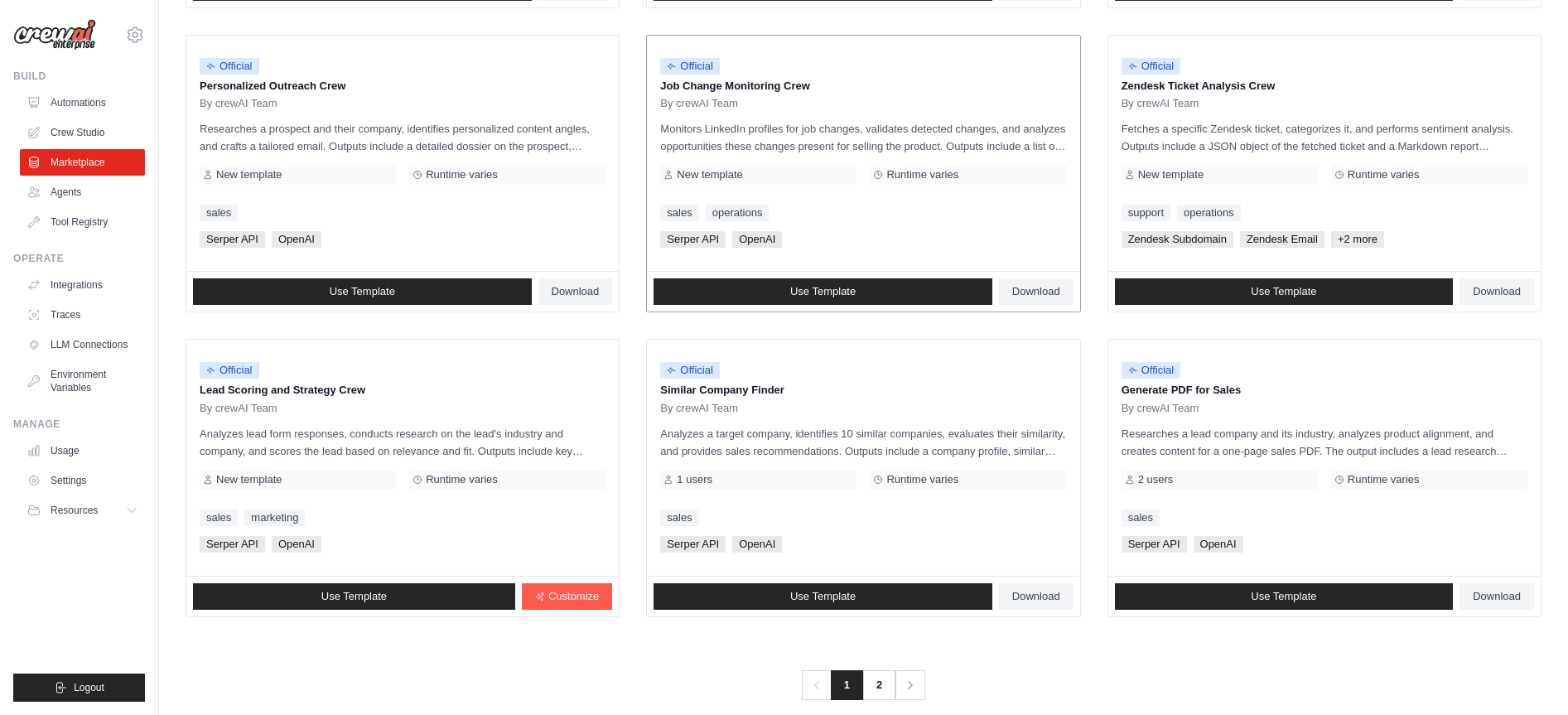
click at [692, 239] on span "Serper API" at bounding box center [692, 239] width 65 height 17
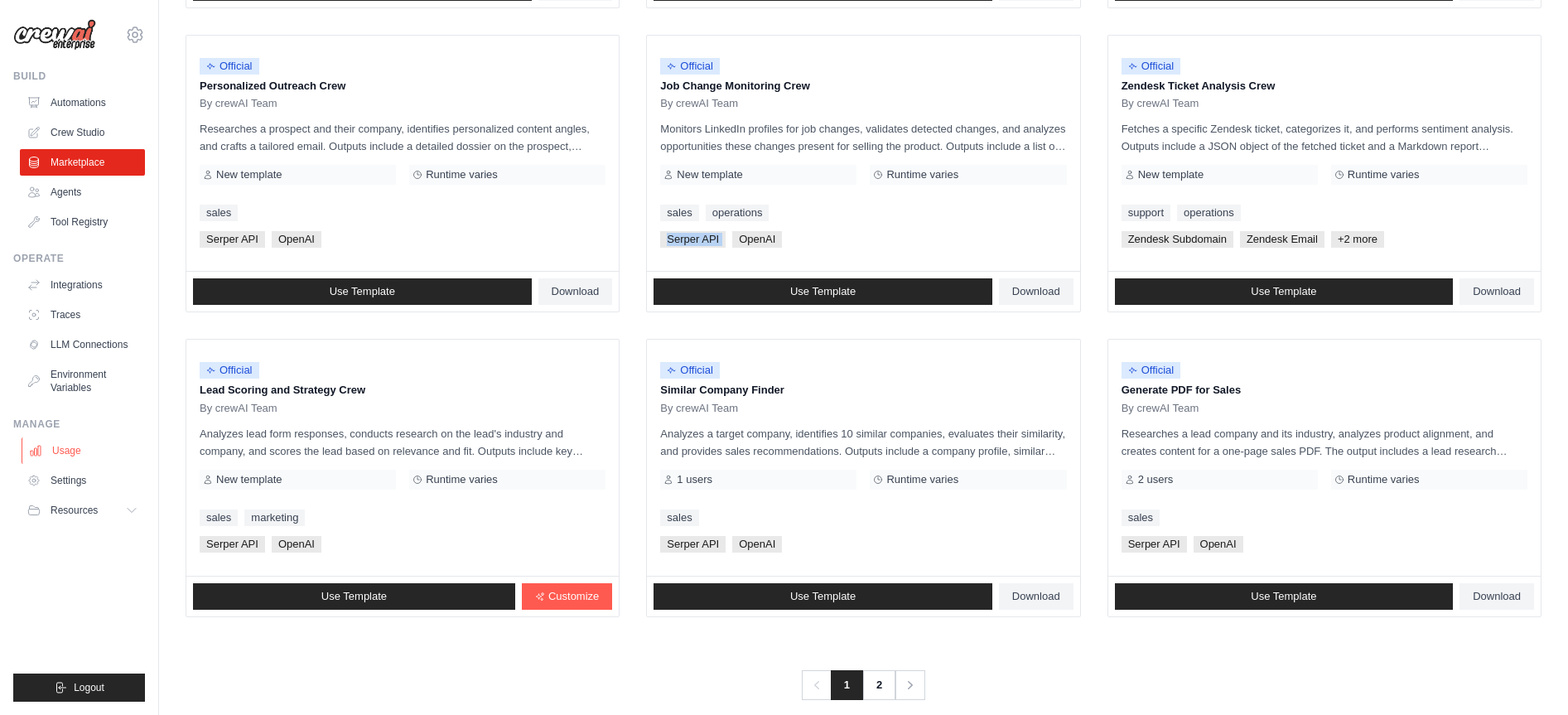
click at [63, 443] on link "Usage" at bounding box center [84, 450] width 125 height 27
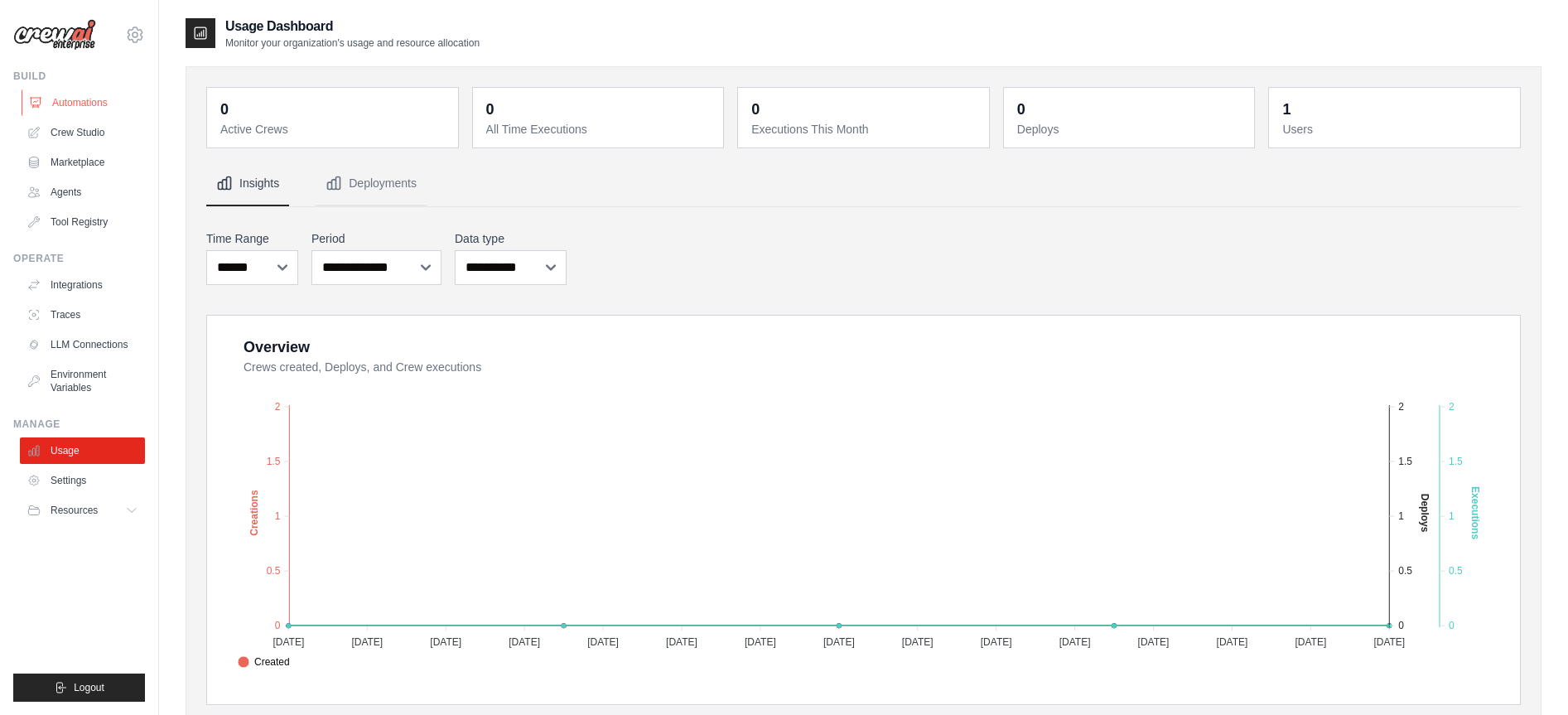
click at [89, 101] on link "Automations" at bounding box center [84, 103] width 125 height 27
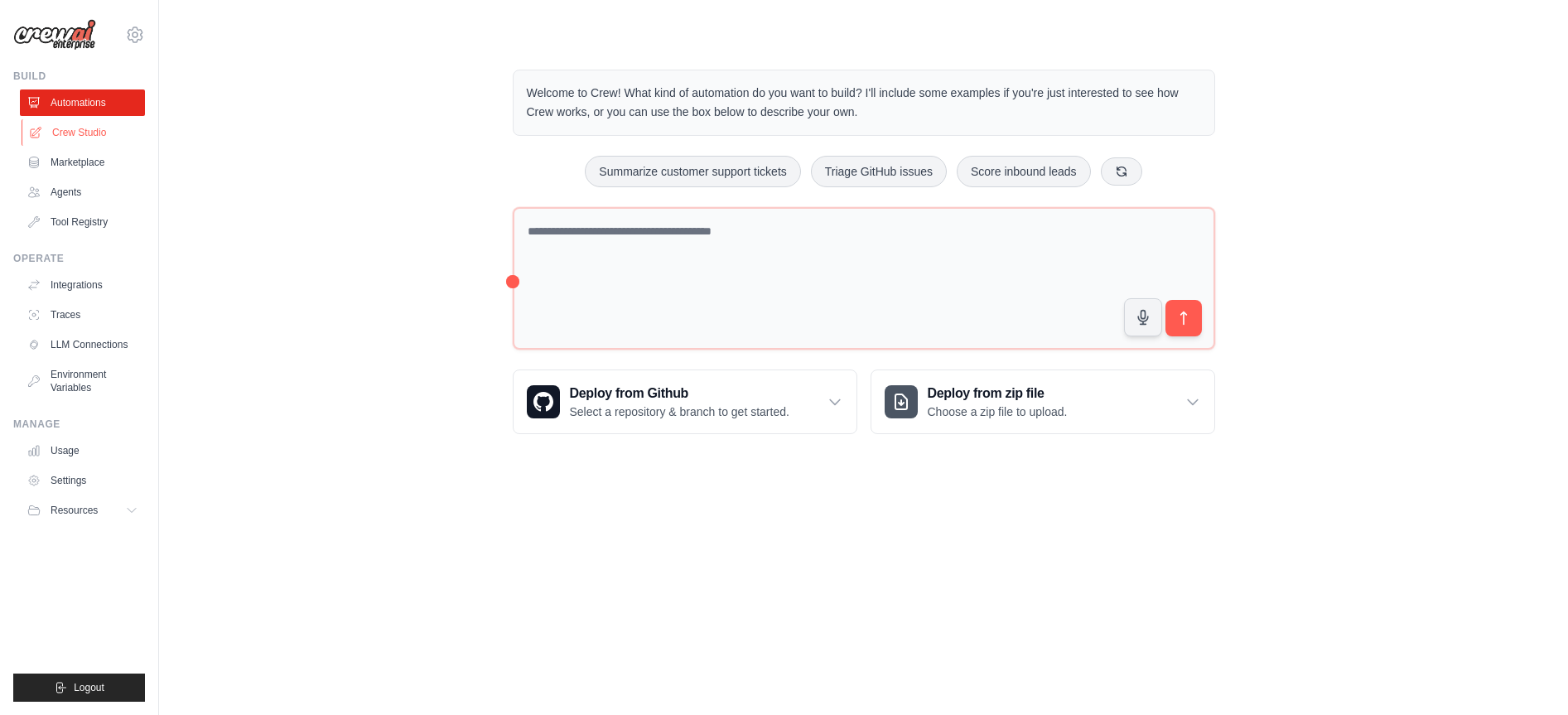
click at [72, 133] on link "Crew Studio" at bounding box center [84, 132] width 125 height 27
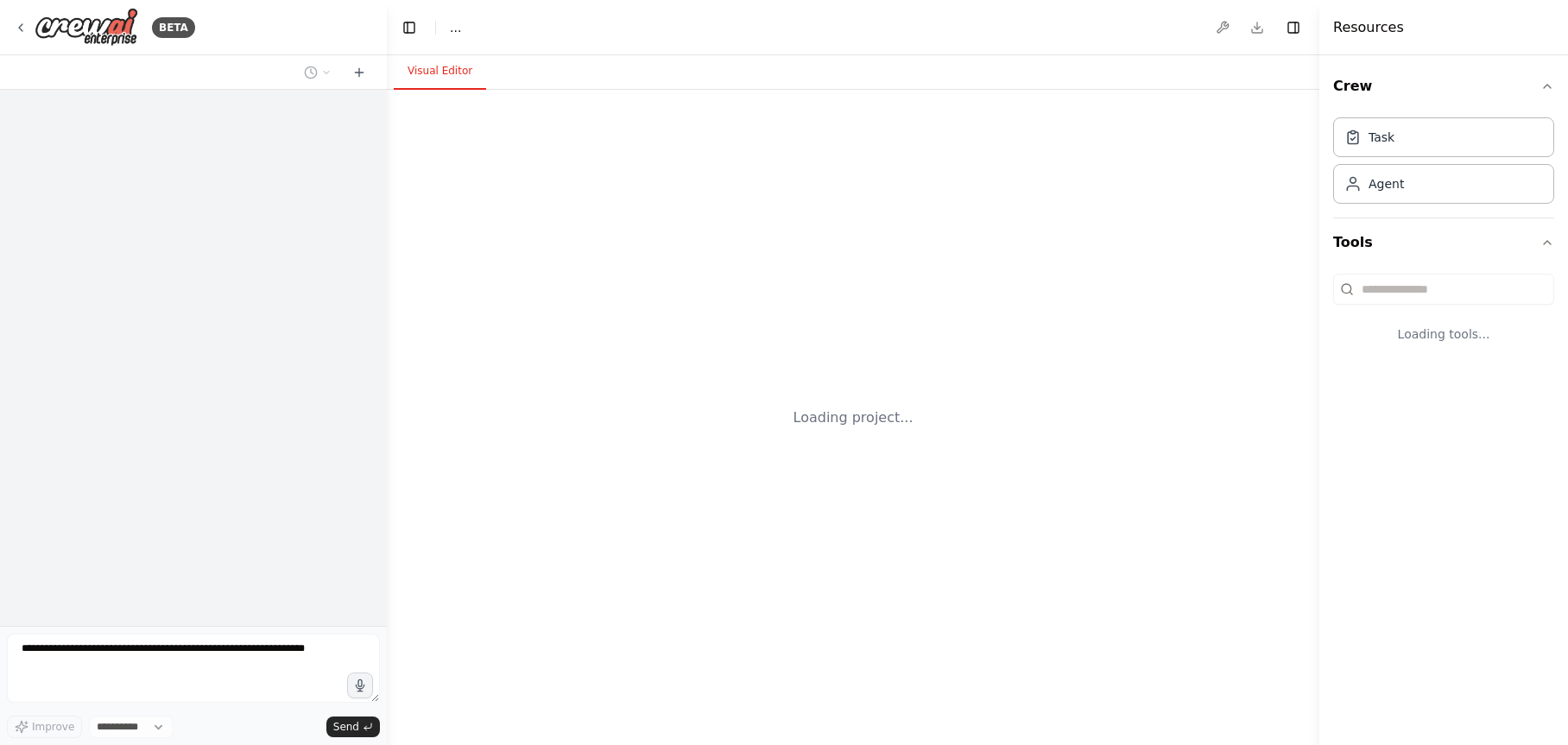
select select "****"
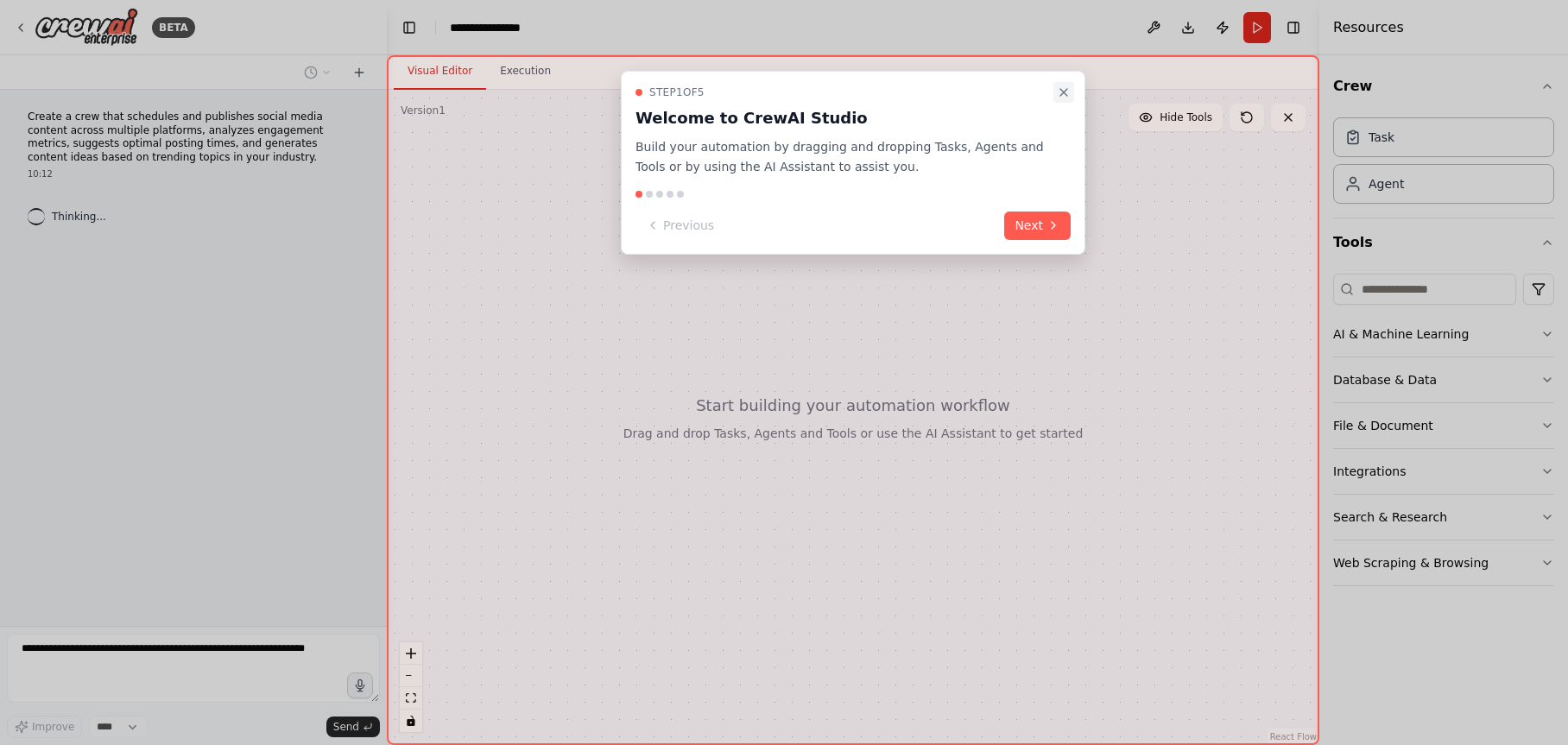
click at [1066, 95] on icon "Close walkthrough" at bounding box center [1064, 92] width 7 height 7
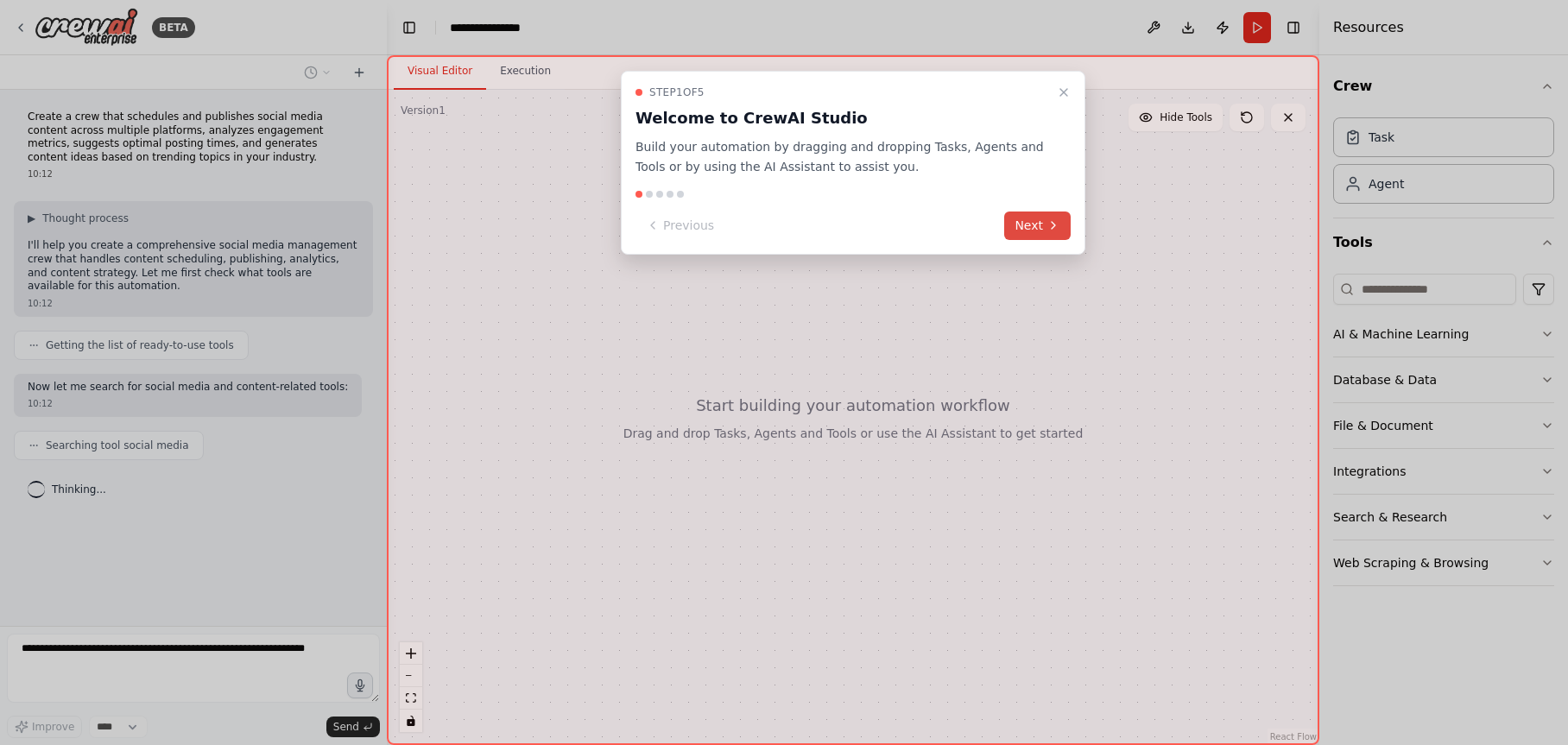
click at [1040, 220] on button "Next" at bounding box center [1037, 225] width 66 height 28
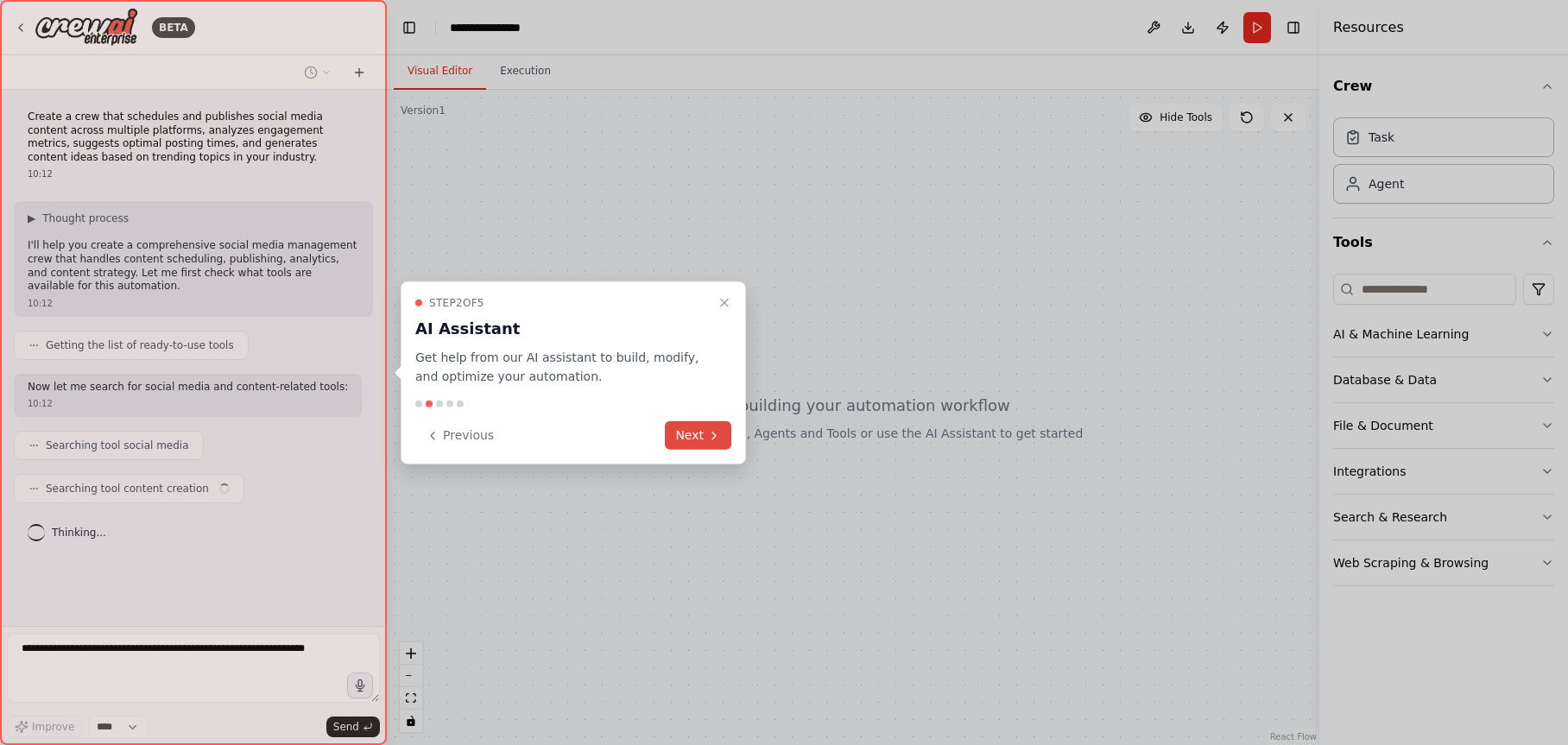
click at [707, 435] on icon at bounding box center [713, 435] width 14 height 14
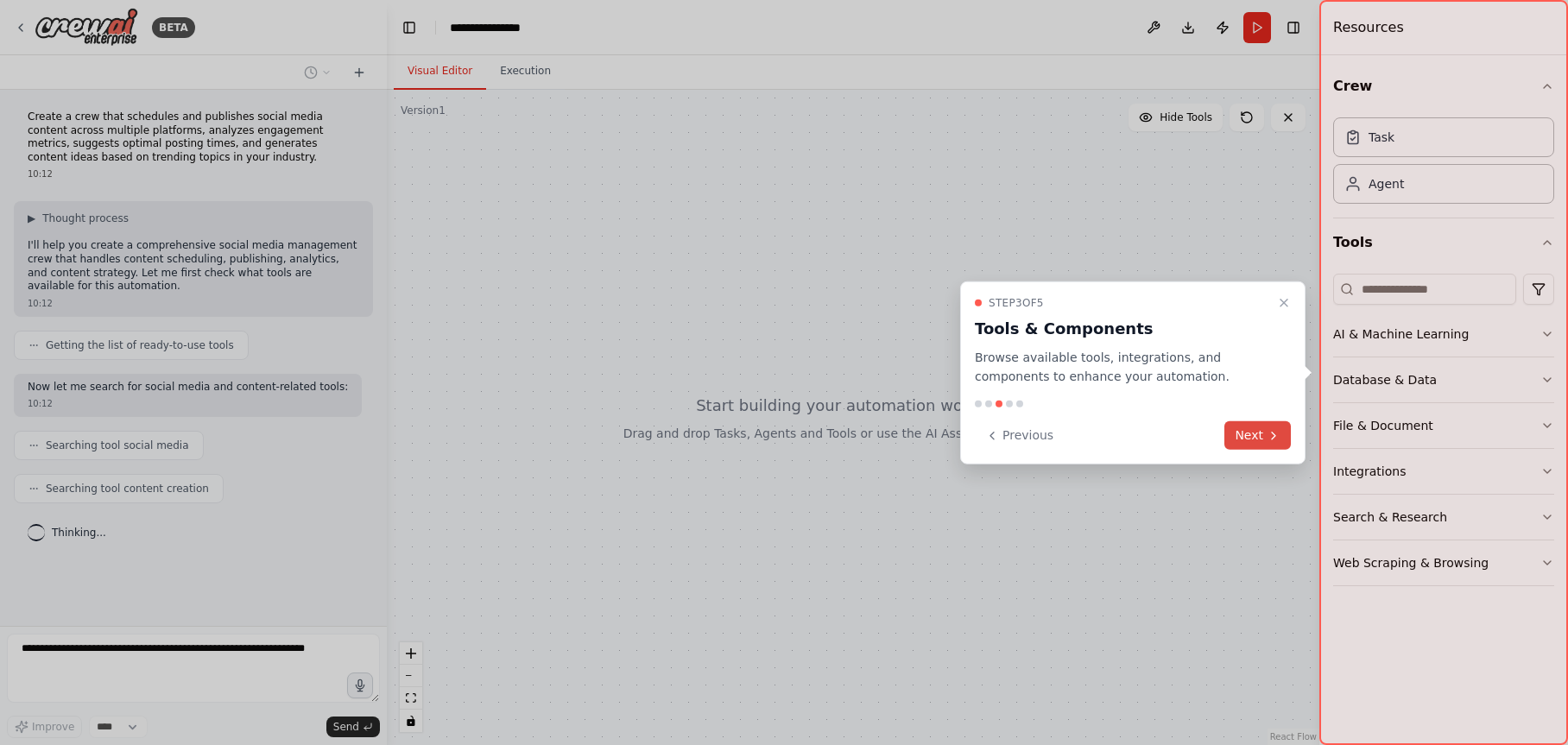
click at [1282, 434] on button "Next" at bounding box center [1257, 435] width 66 height 28
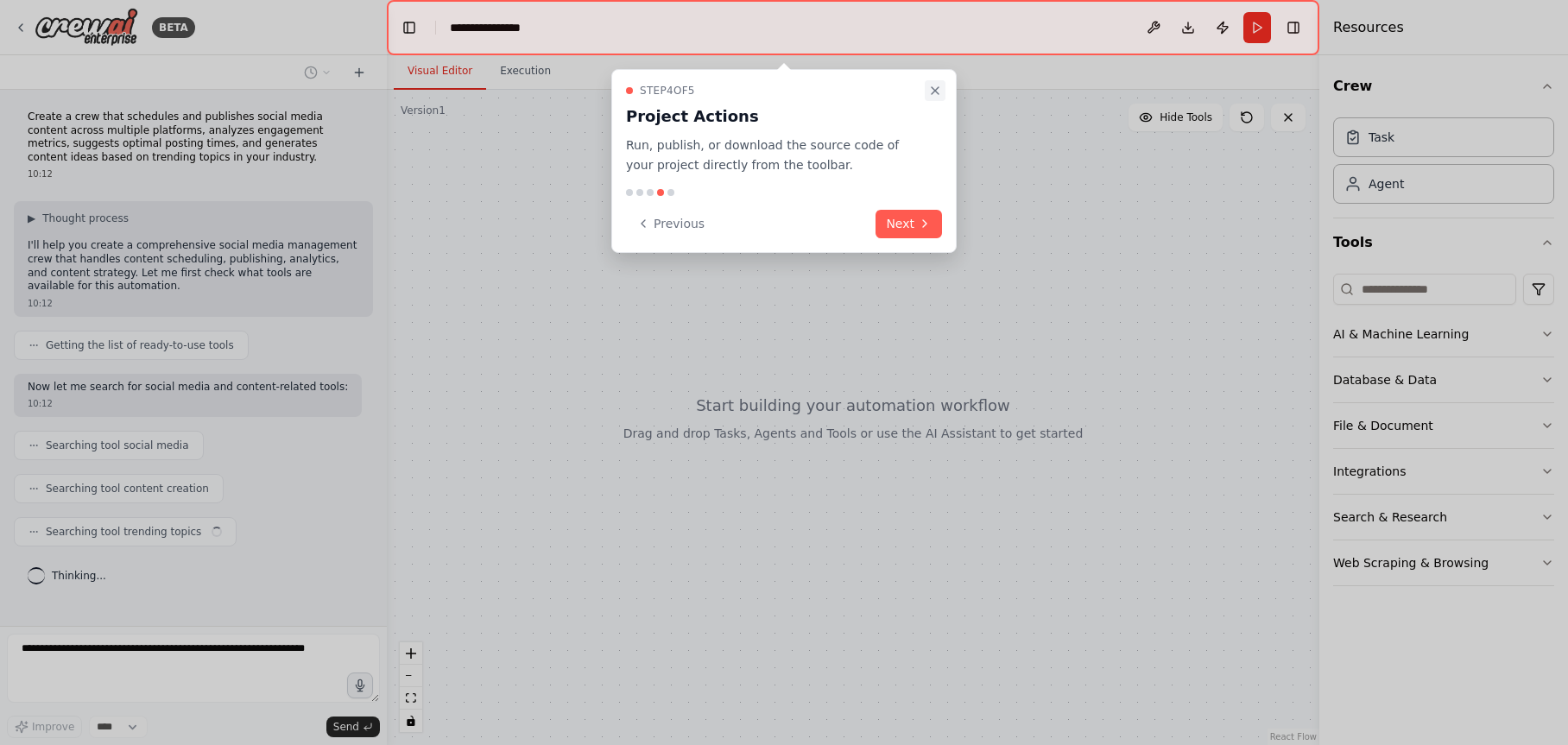
click at [936, 94] on icon "Close walkthrough" at bounding box center [934, 90] width 14 height 14
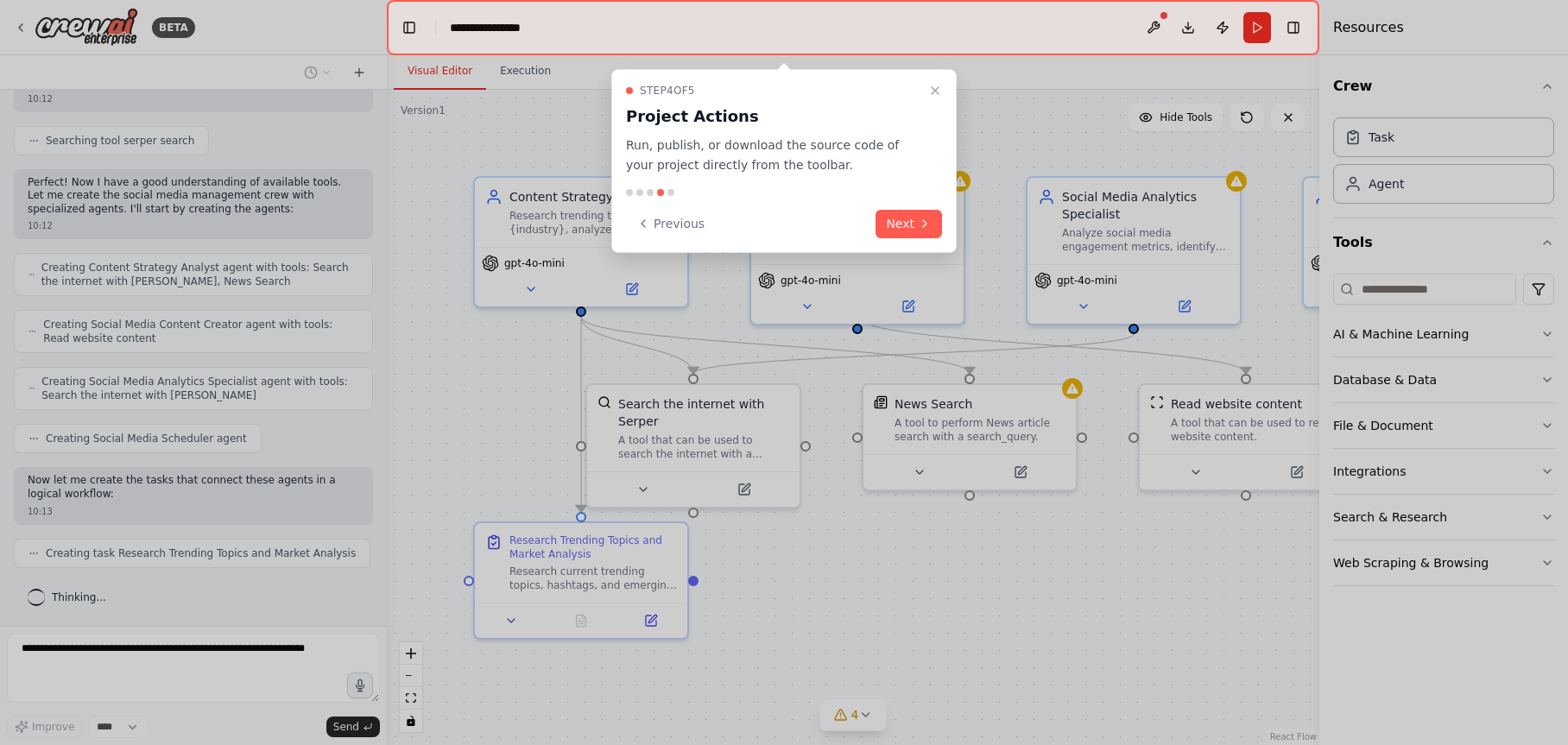
scroll to position [635, 0]
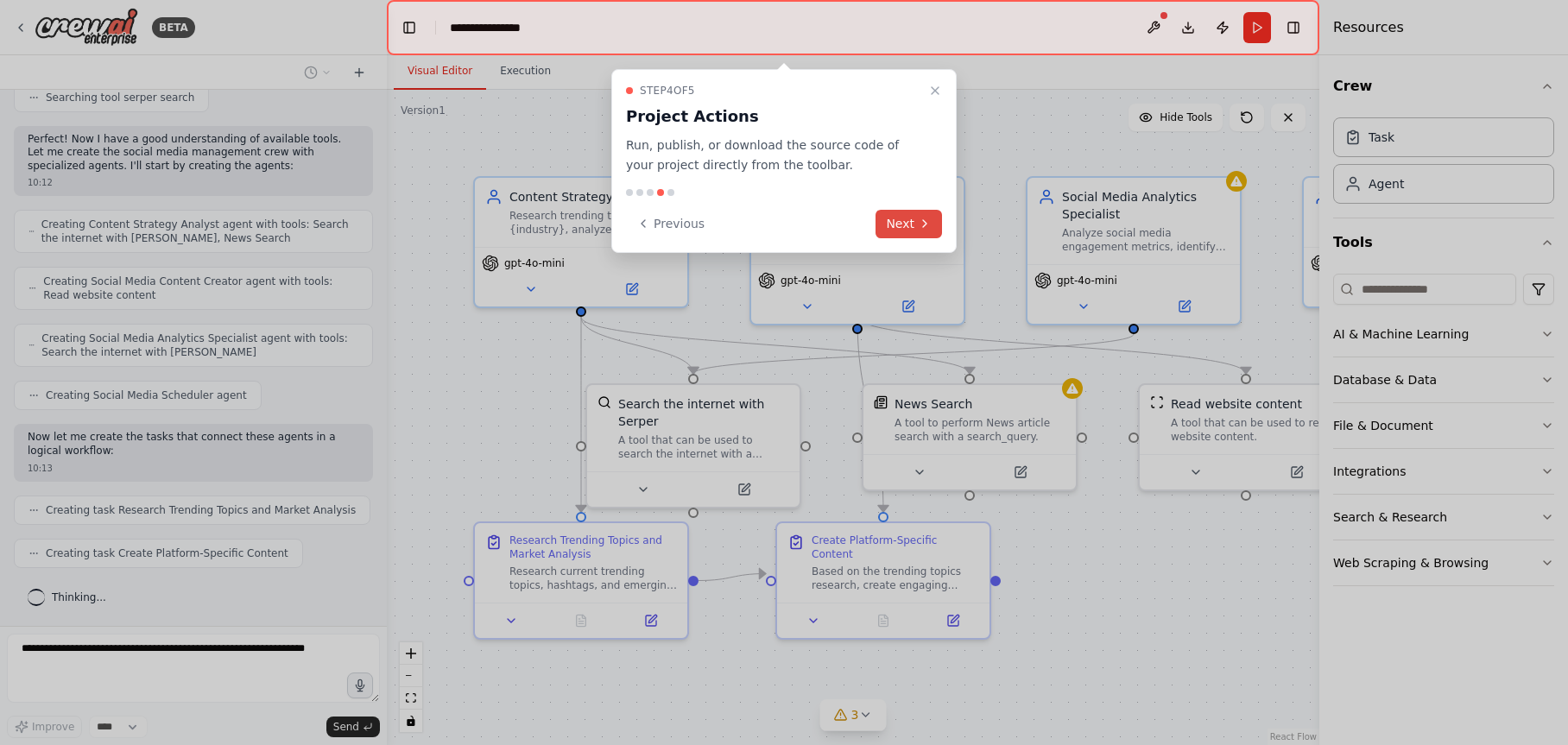
click at [904, 234] on button "Next" at bounding box center [908, 224] width 66 height 28
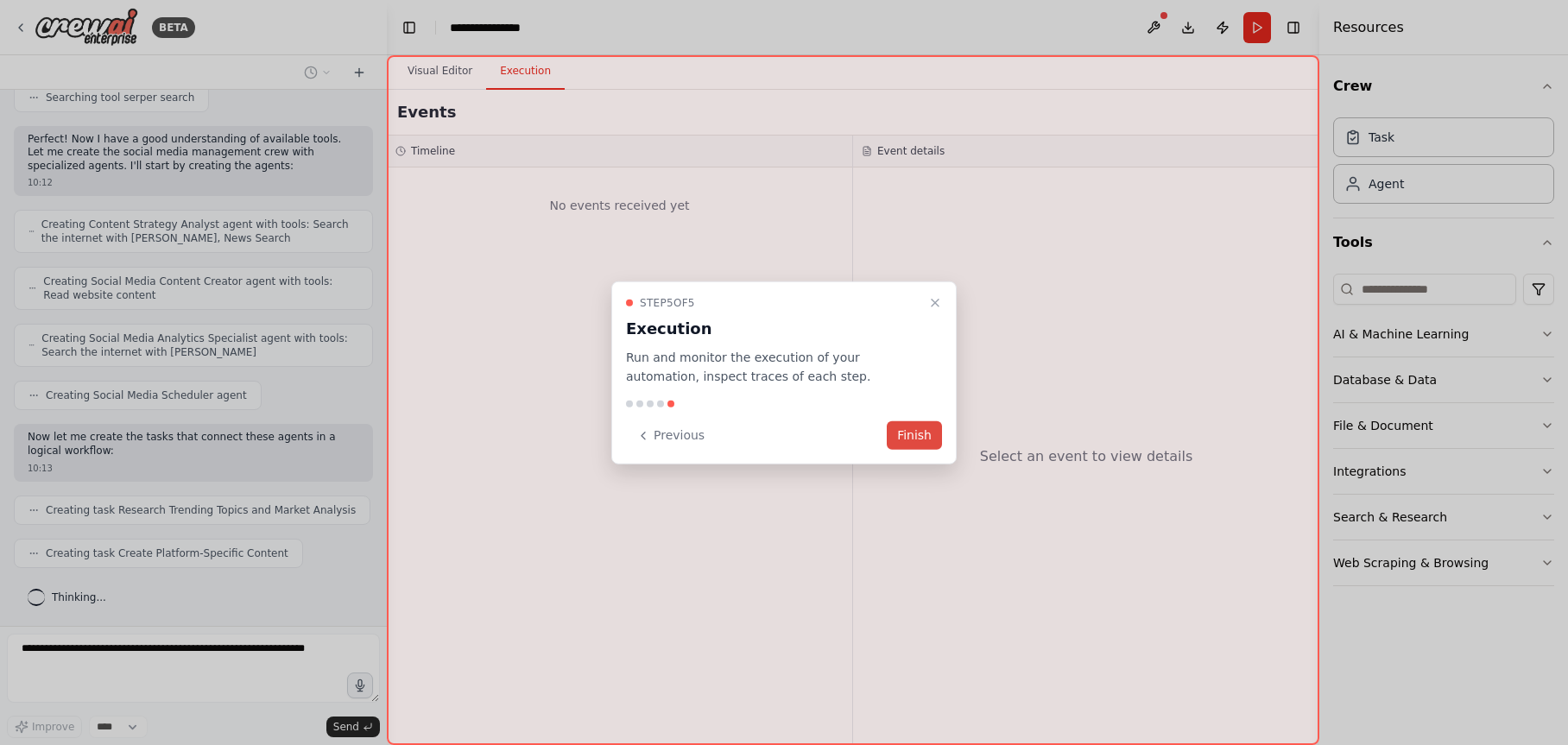
click at [913, 443] on button "Finish" at bounding box center [913, 435] width 55 height 28
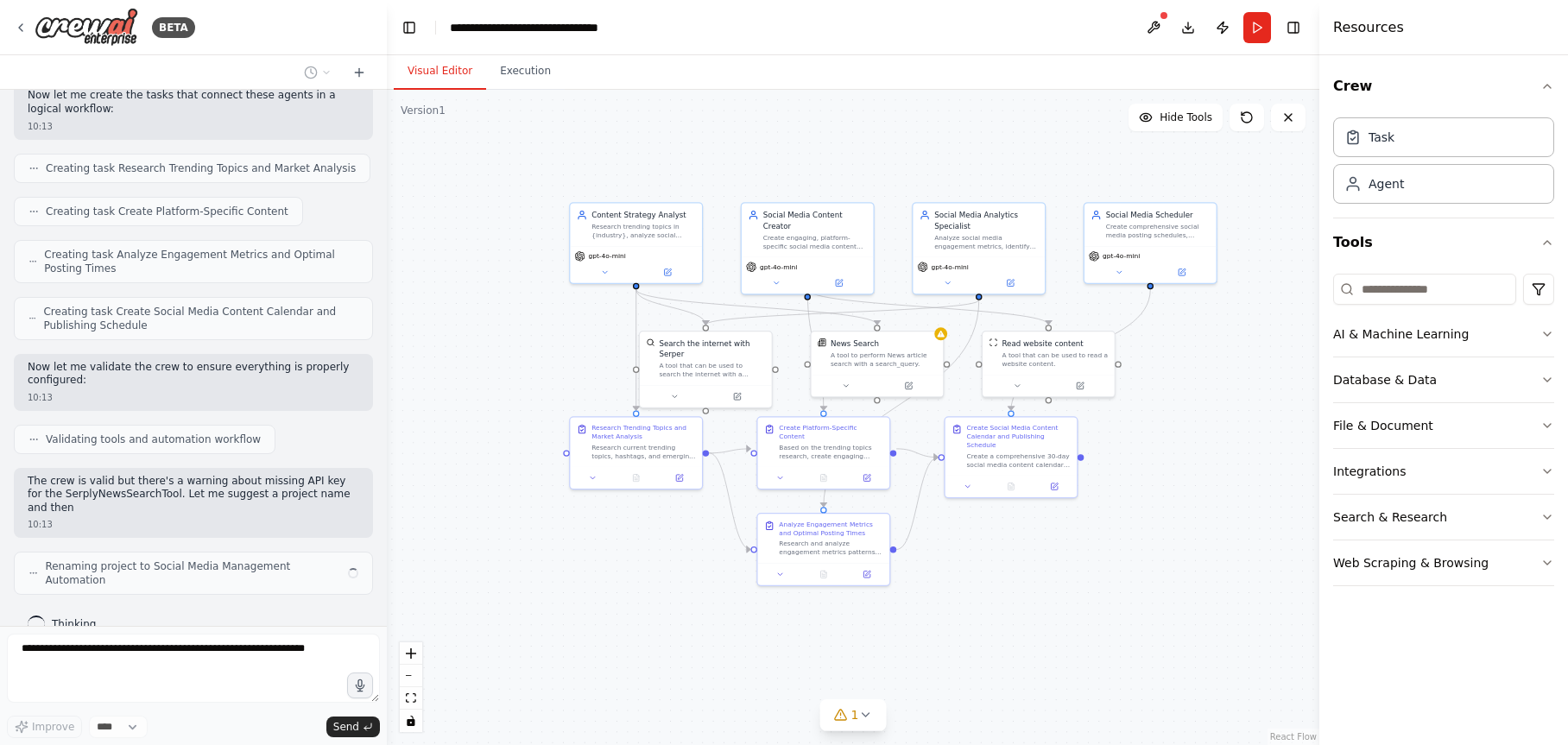
scroll to position [990, 0]
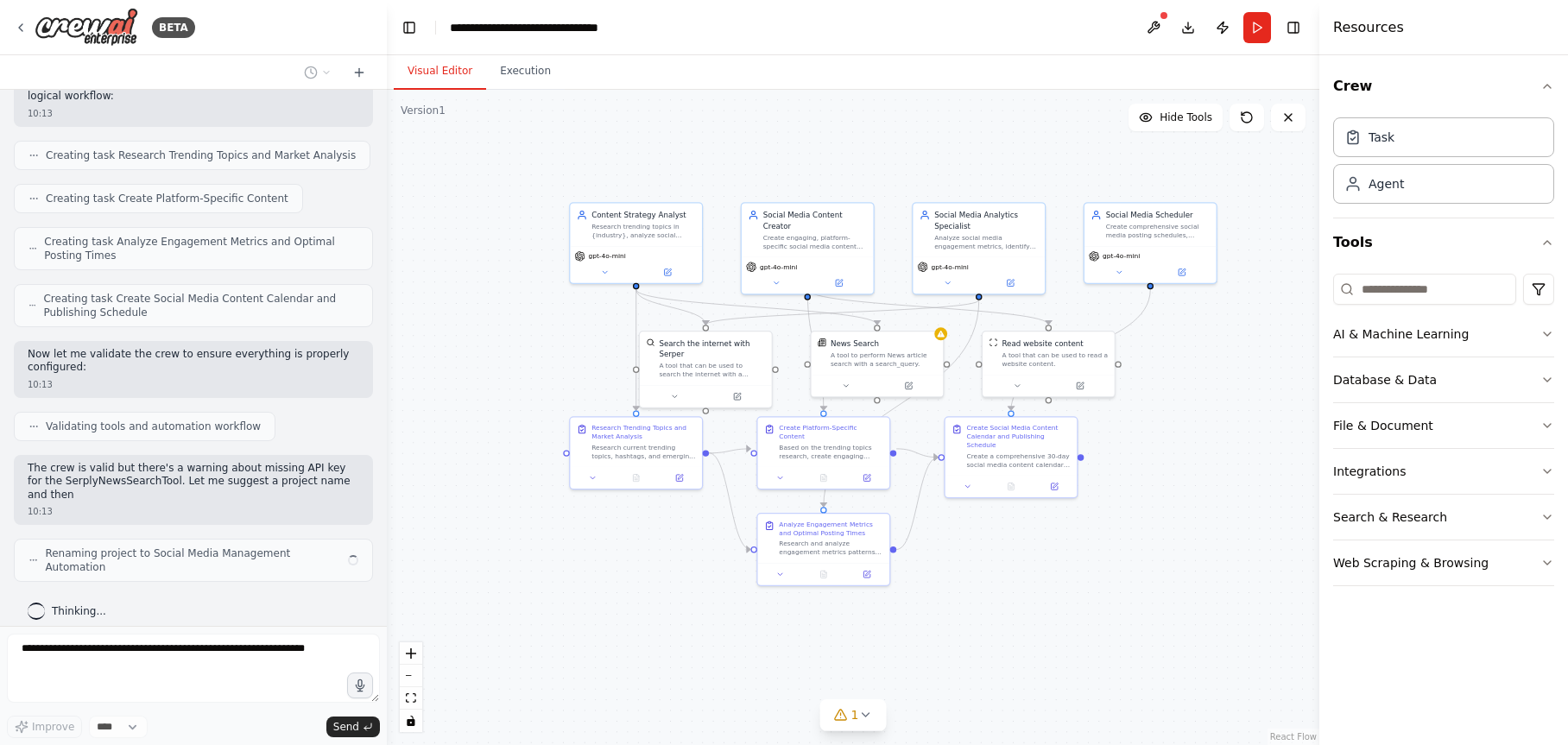
drag, startPoint x: 904, startPoint y: 186, endPoint x: 831, endPoint y: 160, distance: 77.5
click at [831, 161] on div ".deletable-edge-delete-btn { width: 20px; height: 20px; border: 0px solid #ffff…" at bounding box center [853, 417] width 932 height 655
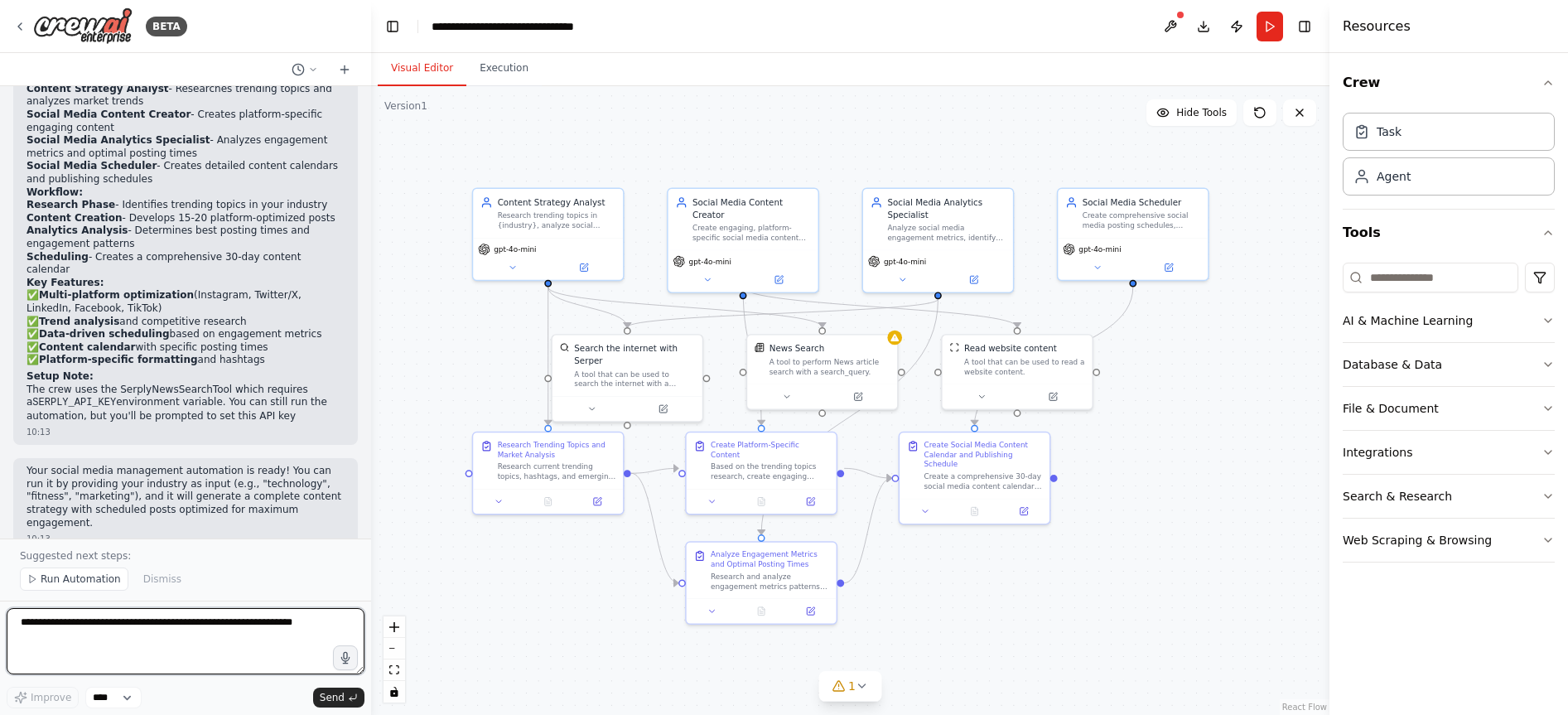
scroll to position [1501, 0]
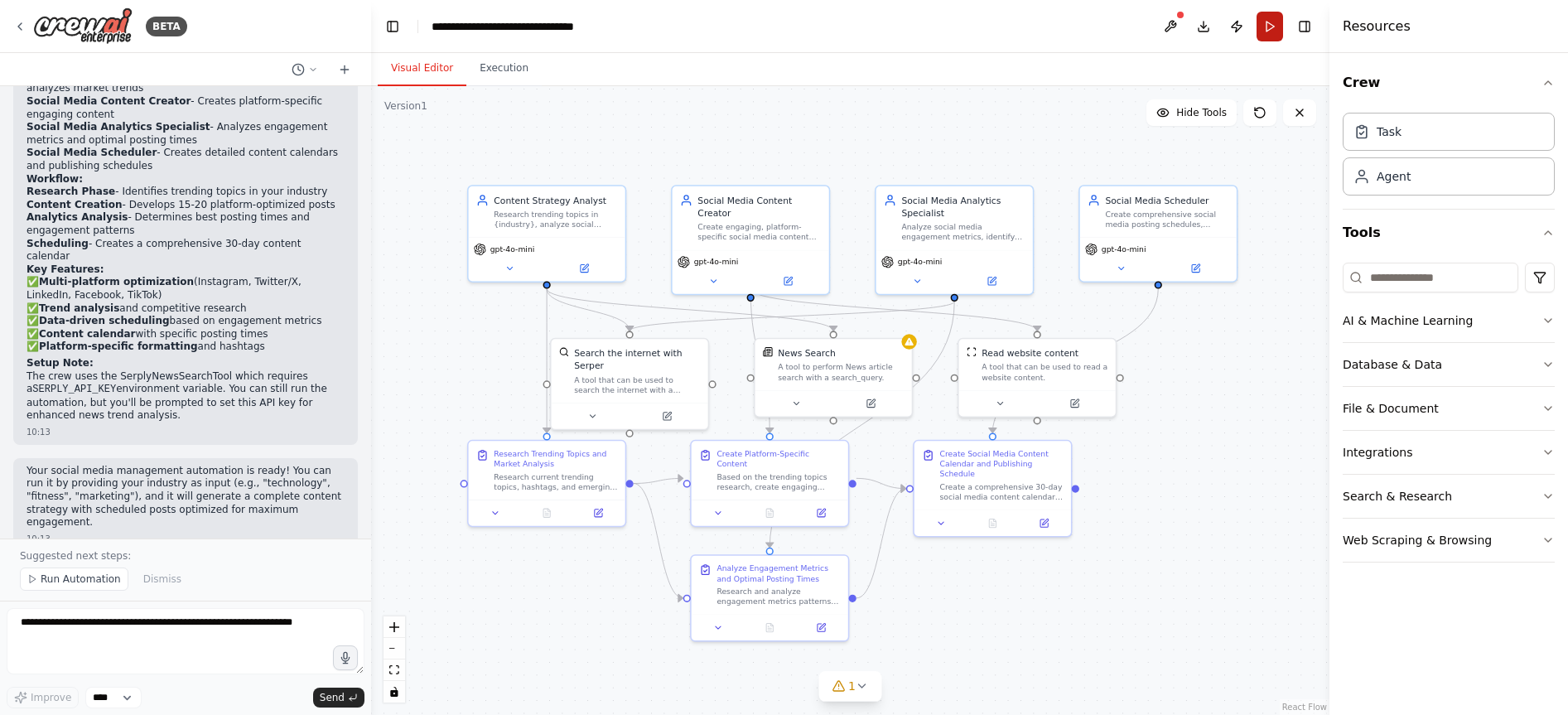
click at [1274, 29] on button "Run" at bounding box center [1269, 26] width 27 height 30
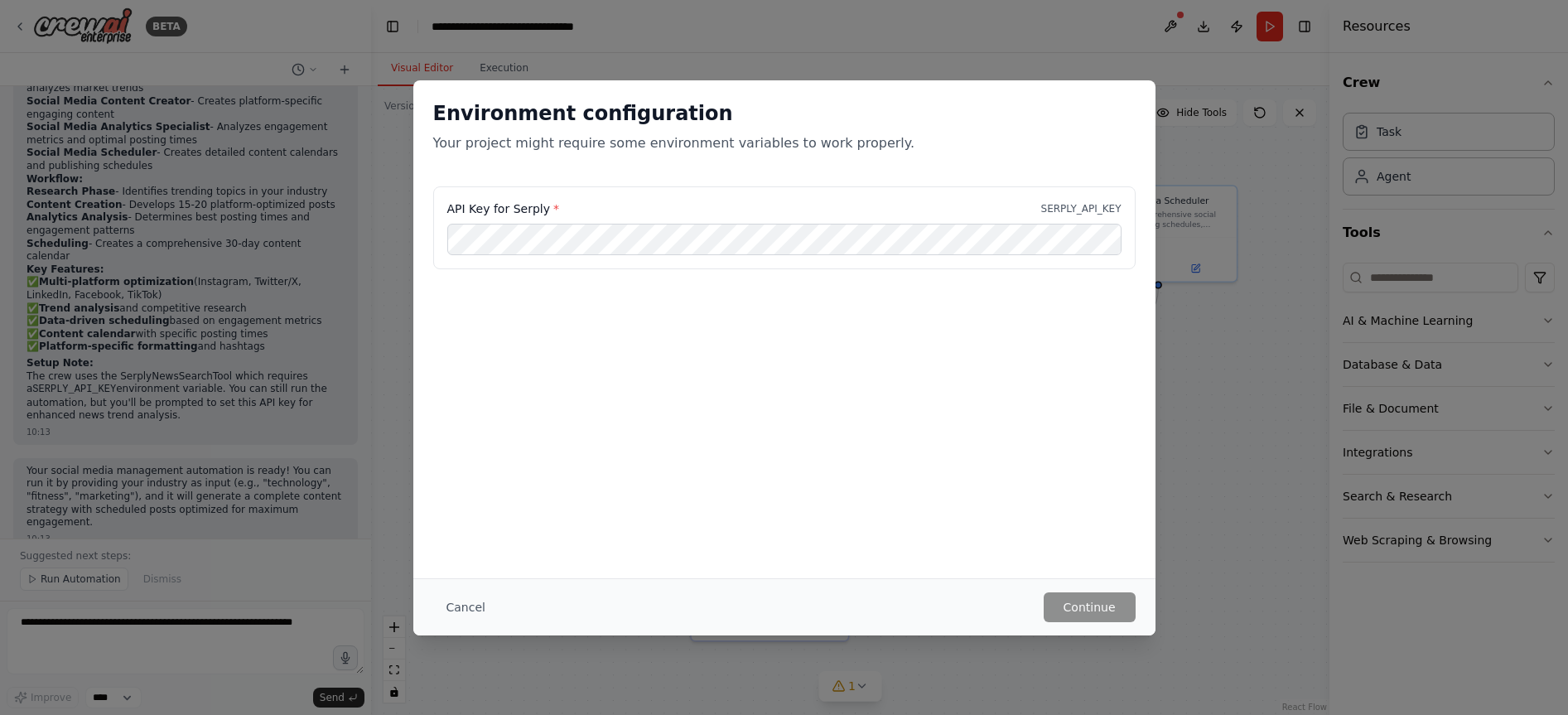
click at [528, 207] on label "API Key for Serply *" at bounding box center [503, 209] width 112 height 17
copy label "Serply"
click at [457, 612] on button "Cancel" at bounding box center [466, 607] width 65 height 30
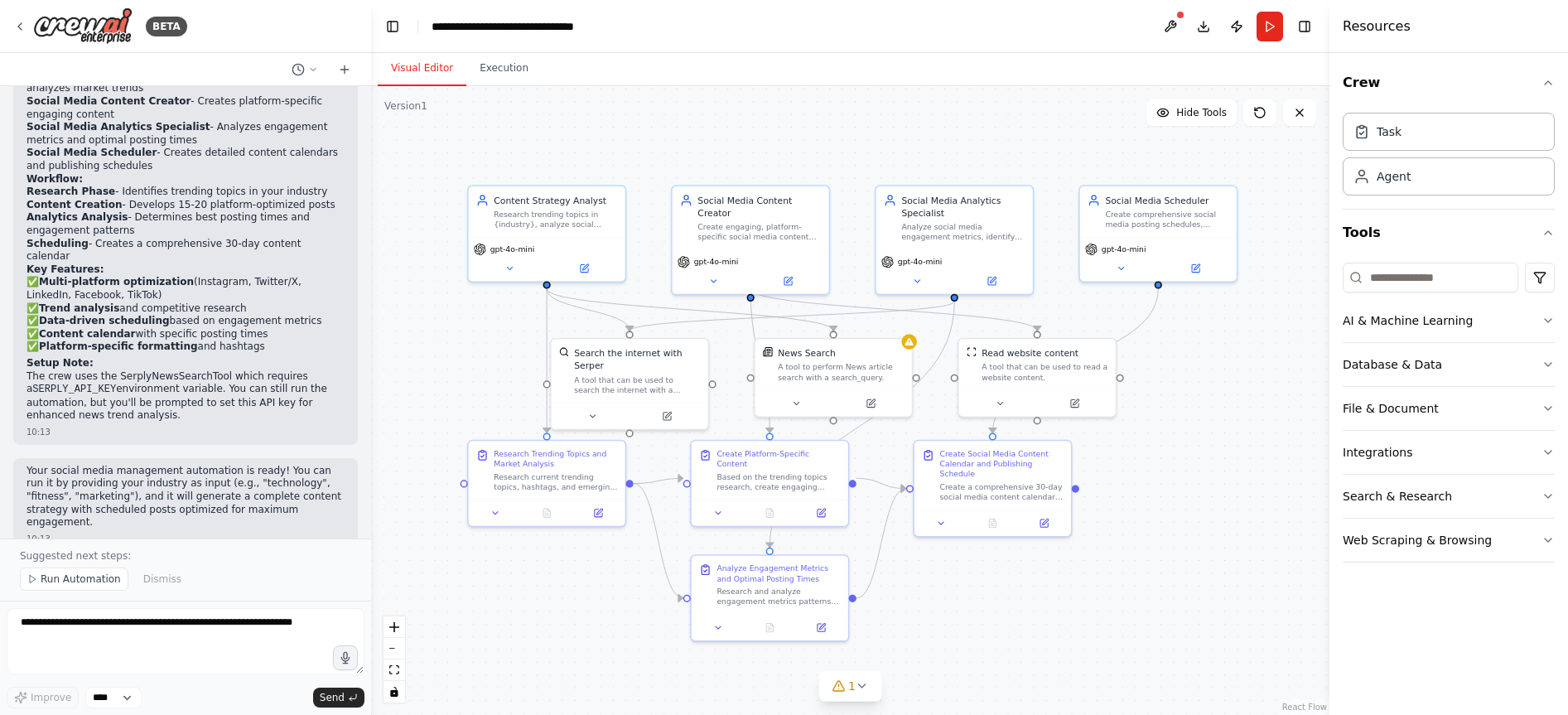
scroll to position [786, 0]
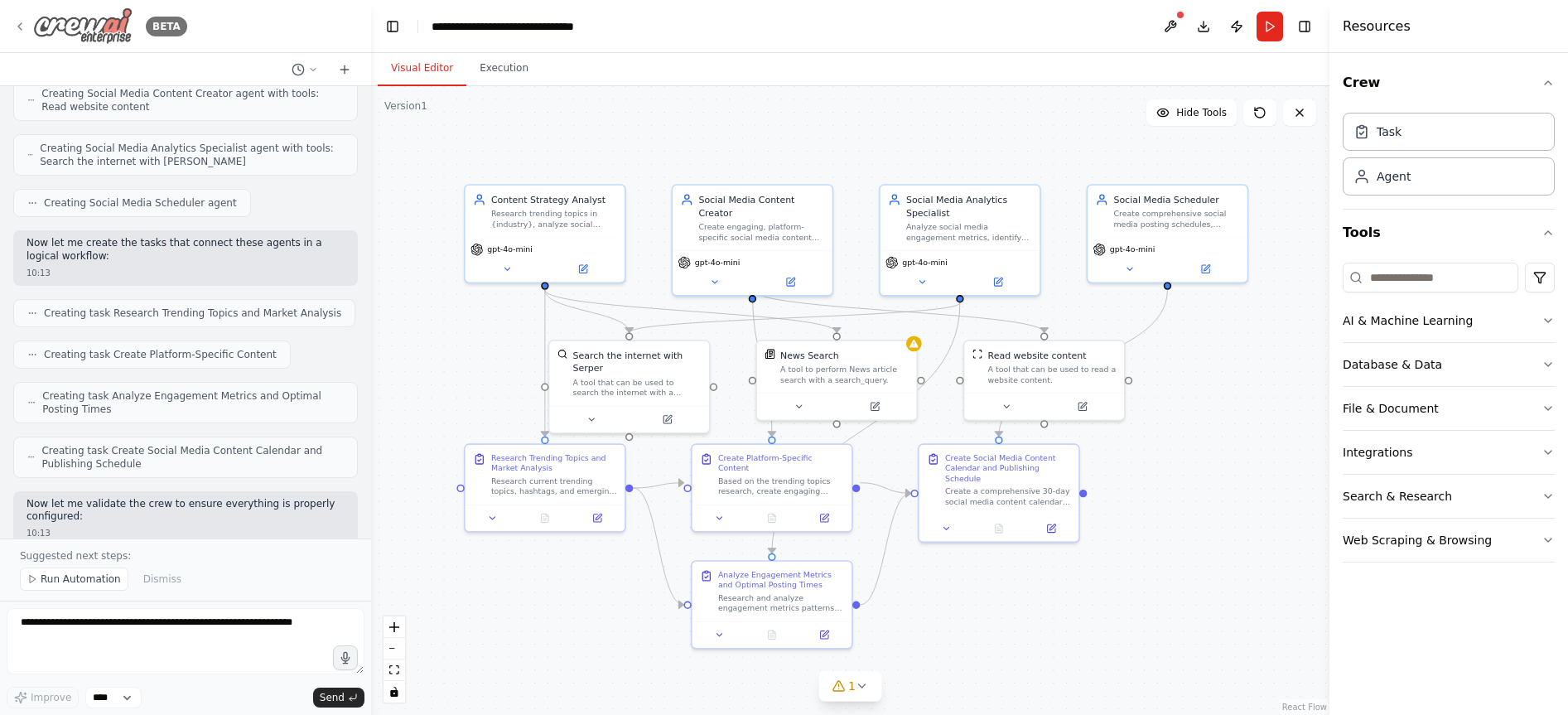
click at [96, 20] on img at bounding box center [83, 26] width 99 height 37
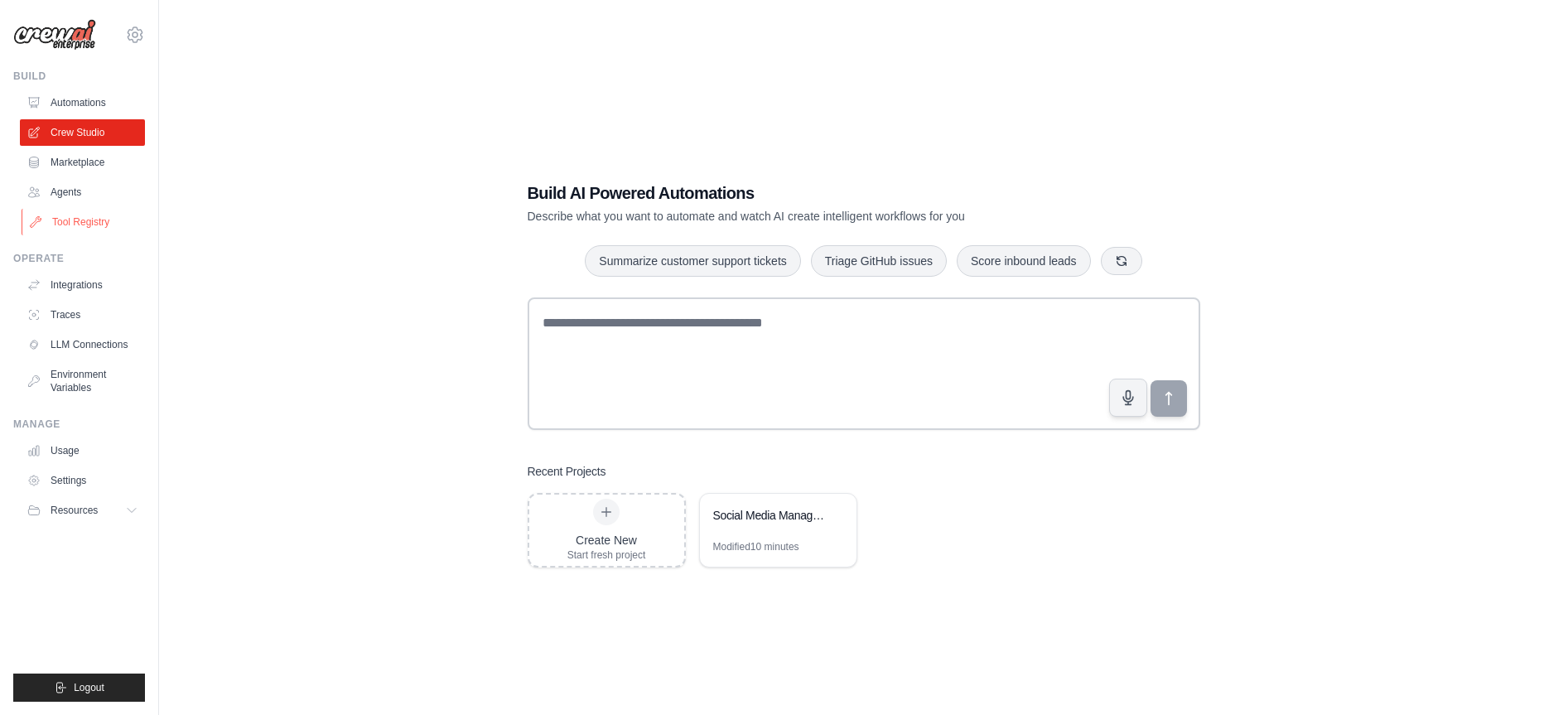
click at [72, 228] on link "Tool Registry" at bounding box center [84, 222] width 125 height 27
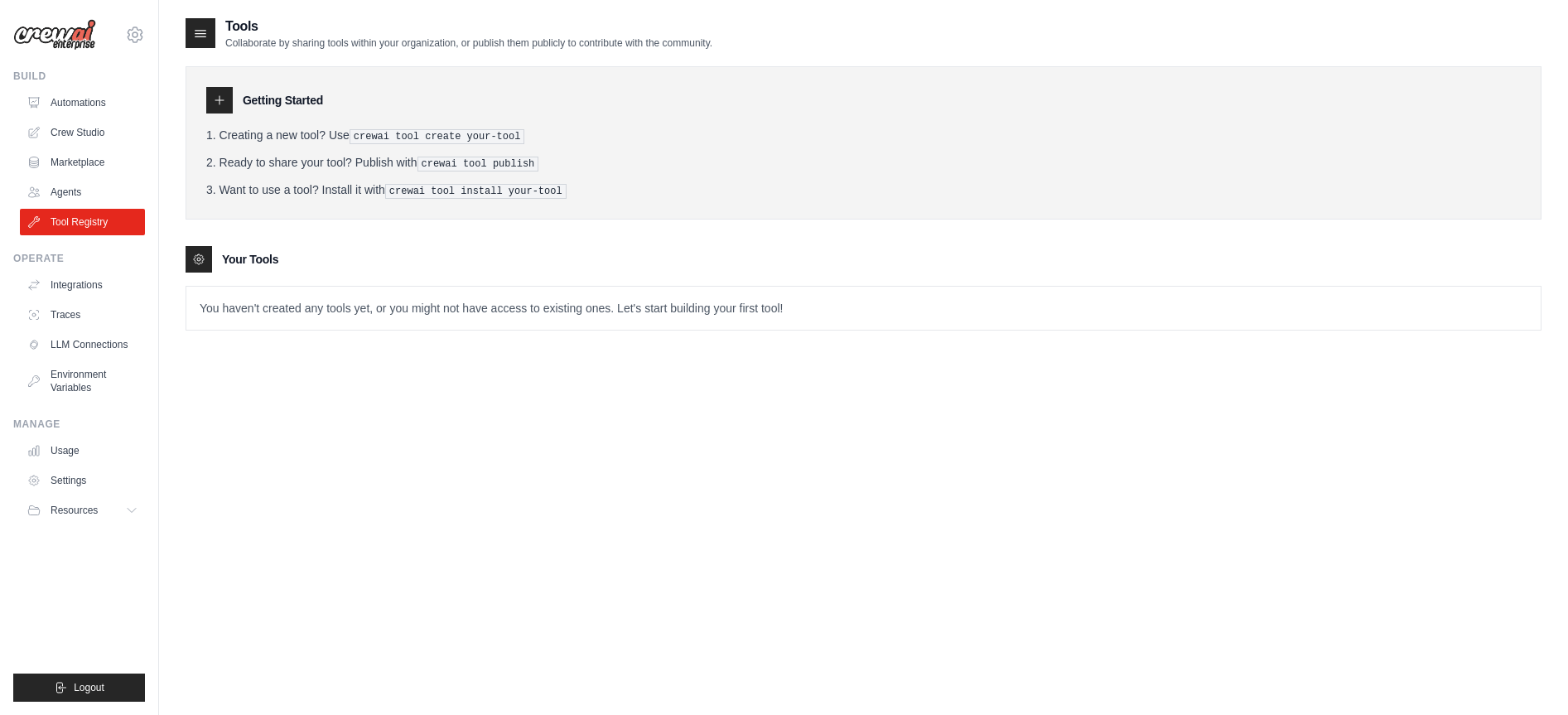
click at [65, 189] on link "Agents" at bounding box center [83, 192] width 125 height 27
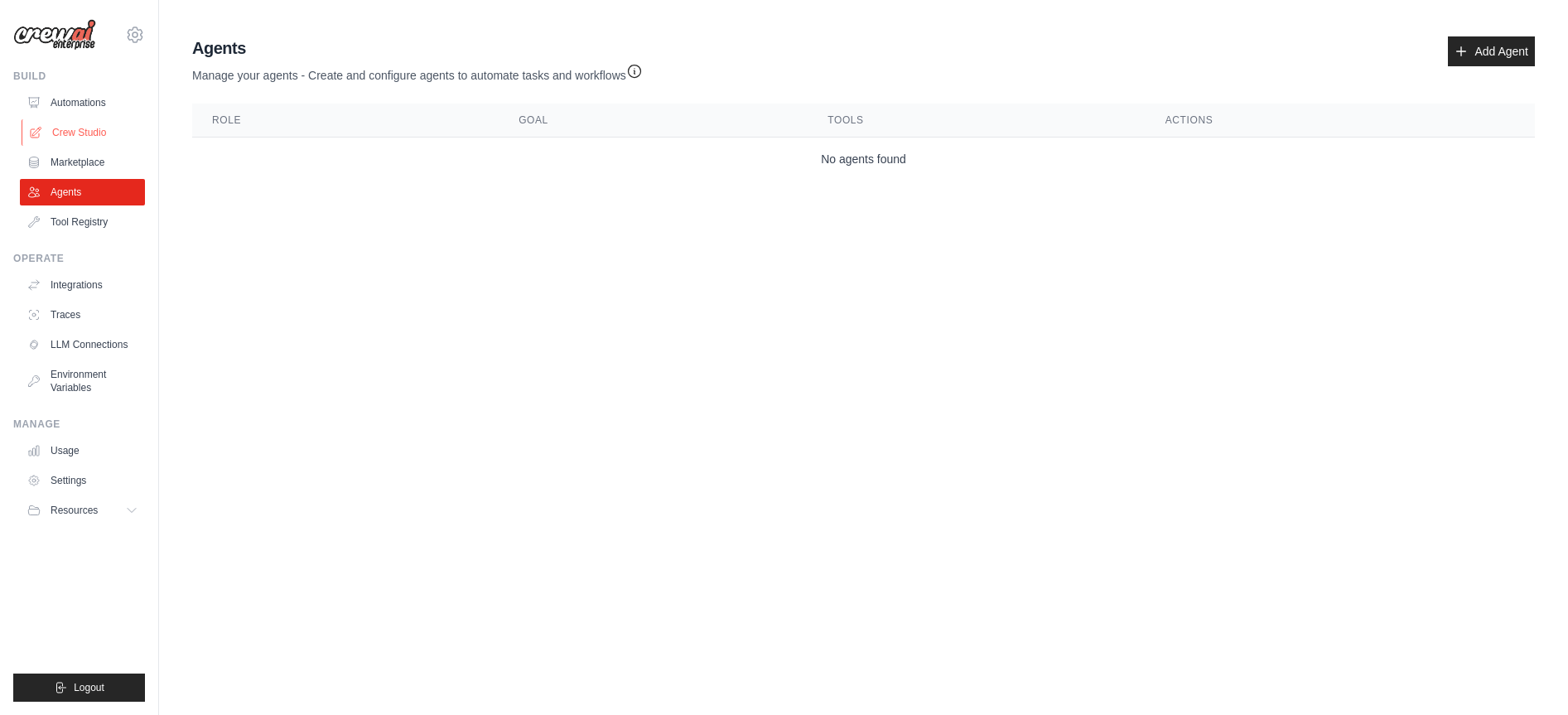
click at [81, 124] on link "Crew Studio" at bounding box center [84, 132] width 125 height 27
